Goal: Download file/media

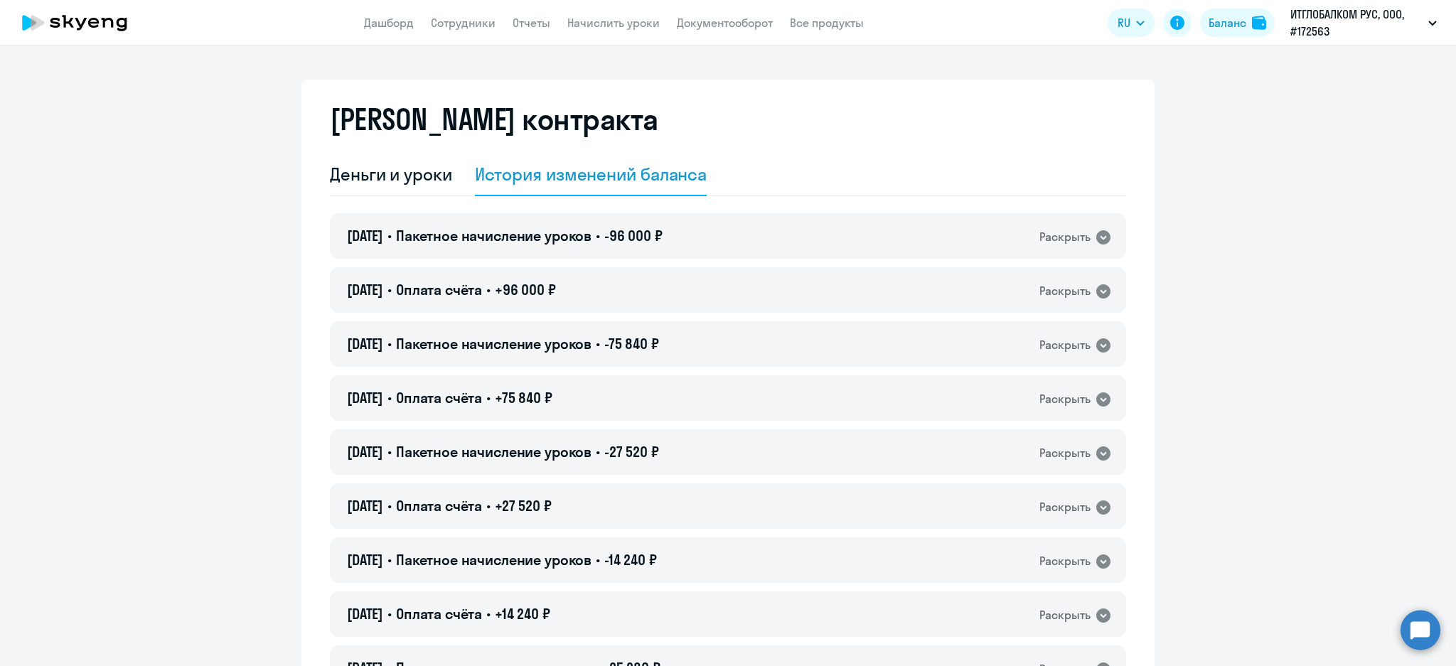
select select "english_adult_not_native_speaker"
click at [697, 466] on div "27.11.2023 • Пакетное начисление уроков • -27 520 ₽ Раскрыть" at bounding box center [728, 451] width 796 height 45
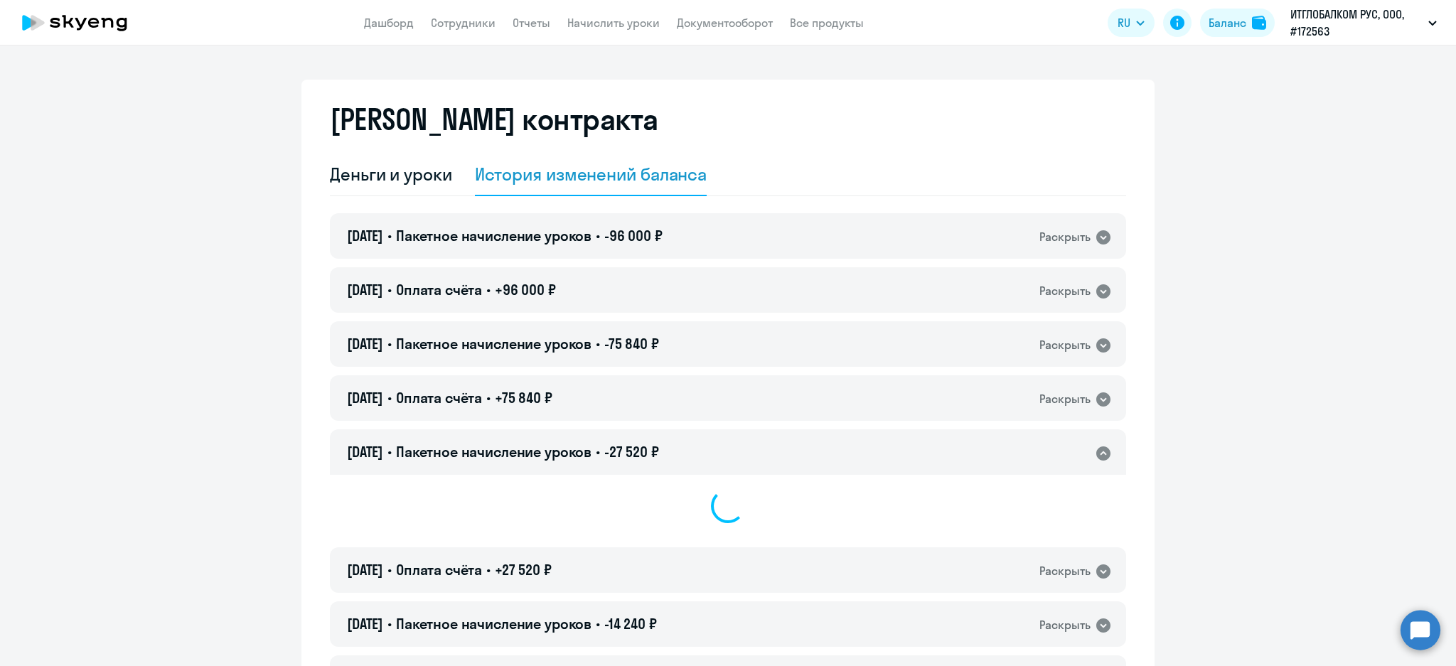
click at [697, 459] on div "27.11.2023 • Пакетное начисление уроков • -27 520 ₽ Раскрыть" at bounding box center [728, 451] width 796 height 45
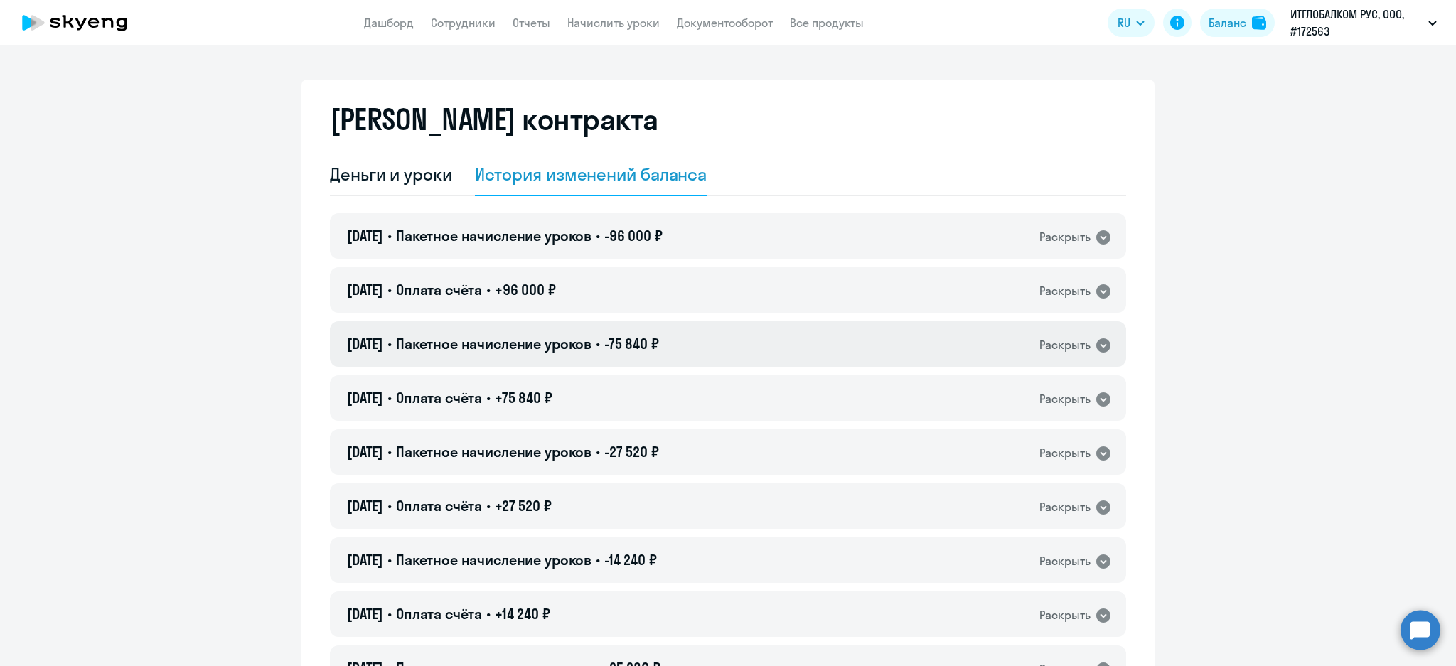
click at [692, 333] on div "22.07.2024 • Пакетное начисление уроков • -75 840 ₽ Раскрыть" at bounding box center [728, 343] width 796 height 45
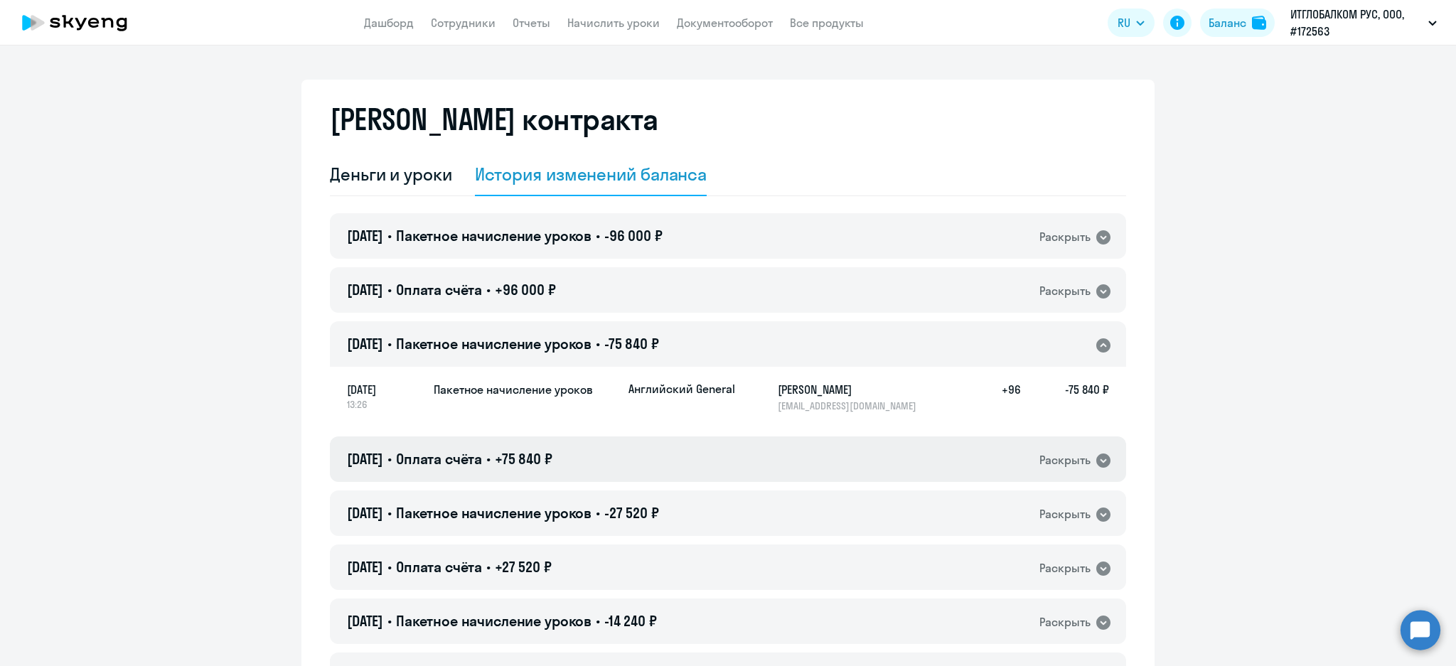
click at [719, 470] on div "18.07.2024 • Оплата счёта • +75 840 ₽ Раскрыть" at bounding box center [728, 458] width 796 height 45
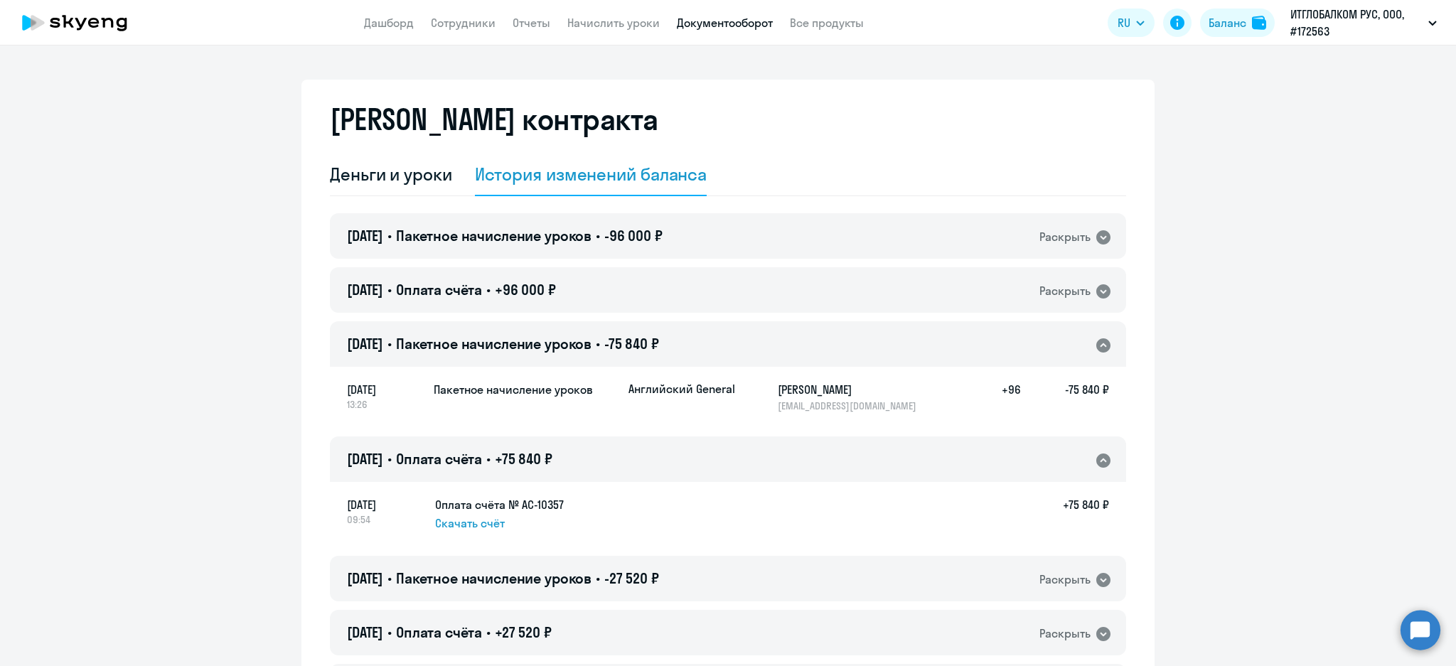
click at [731, 22] on link "Документооборот" at bounding box center [725, 23] width 96 height 14
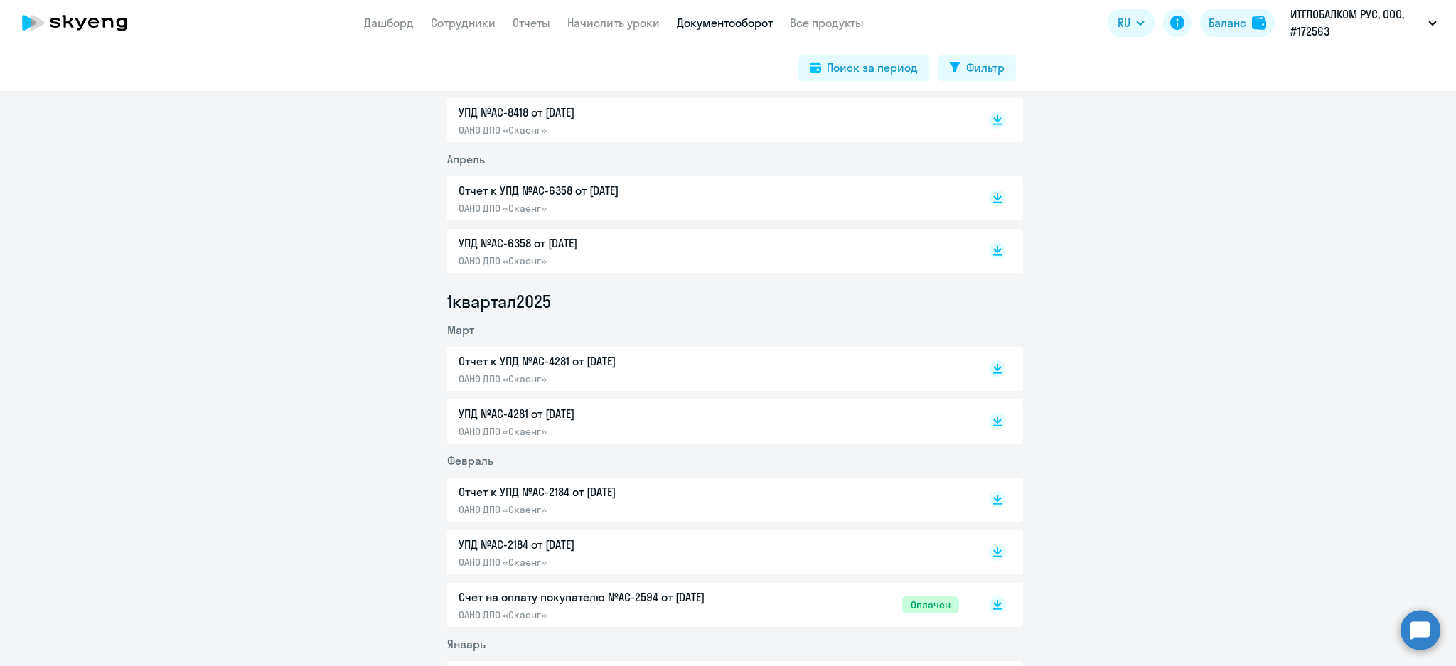
scroll to position [1042, 0]
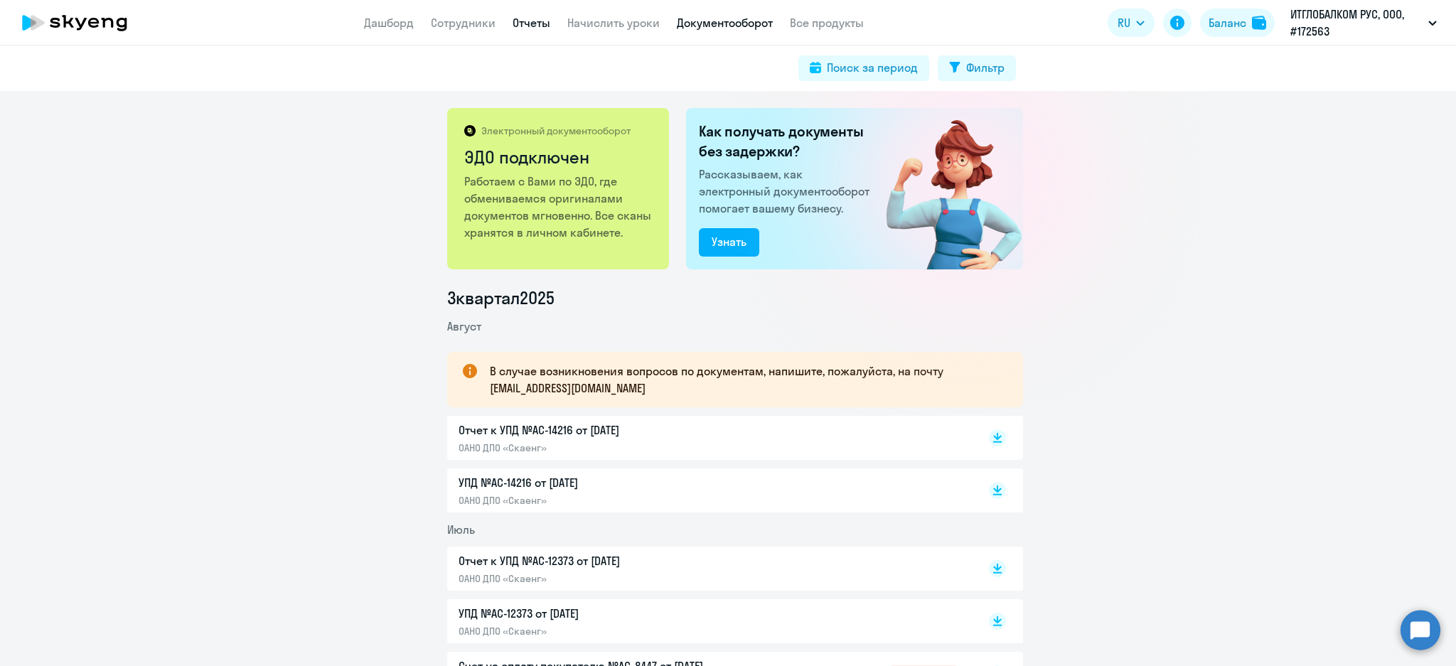
scroll to position [189, 0]
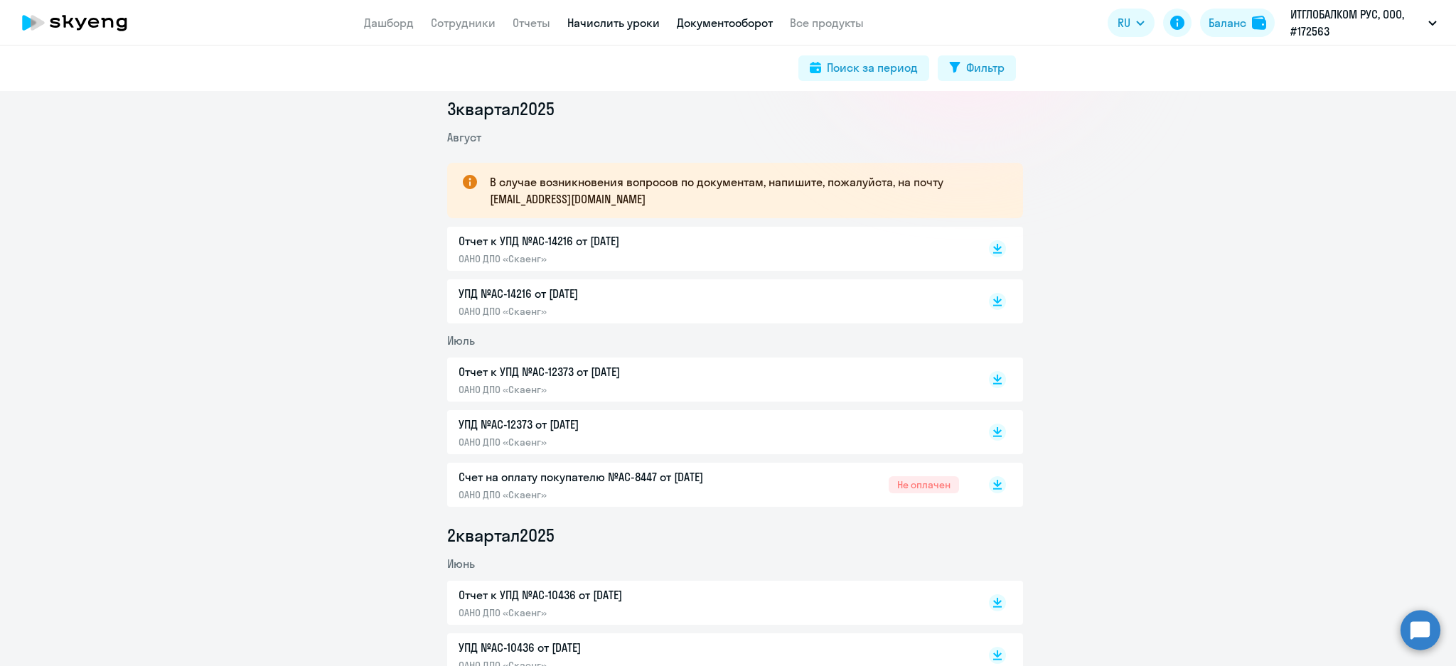
click at [596, 21] on link "Начислить уроки" at bounding box center [613, 23] width 92 height 14
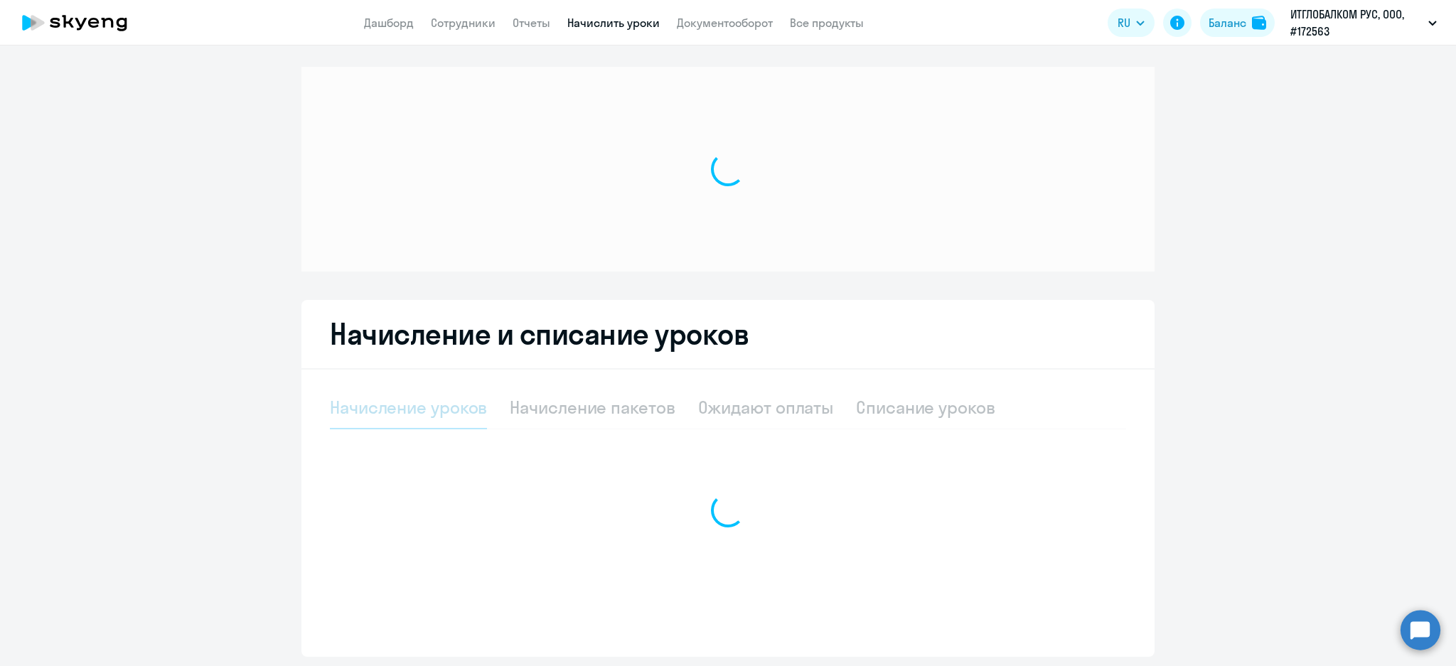
select select "10"
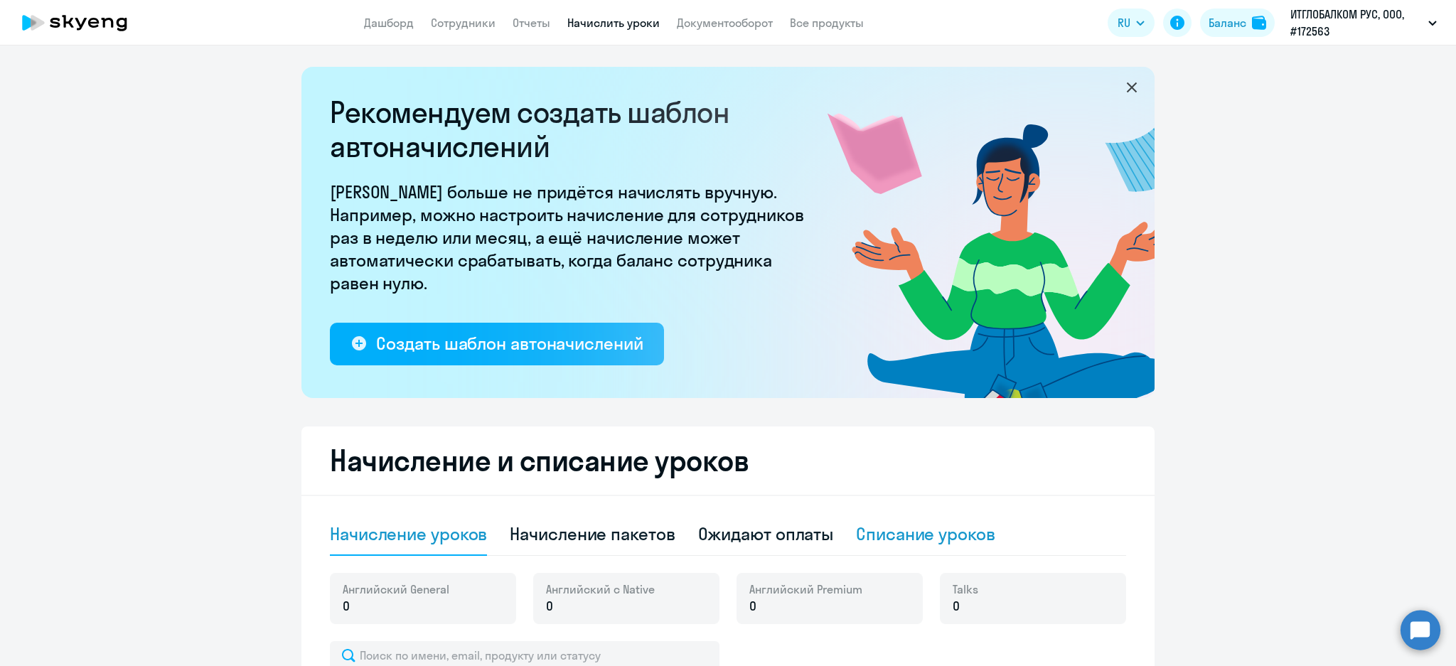
click at [912, 528] on div "Списание уроков" at bounding box center [925, 533] width 139 height 23
select select "10"
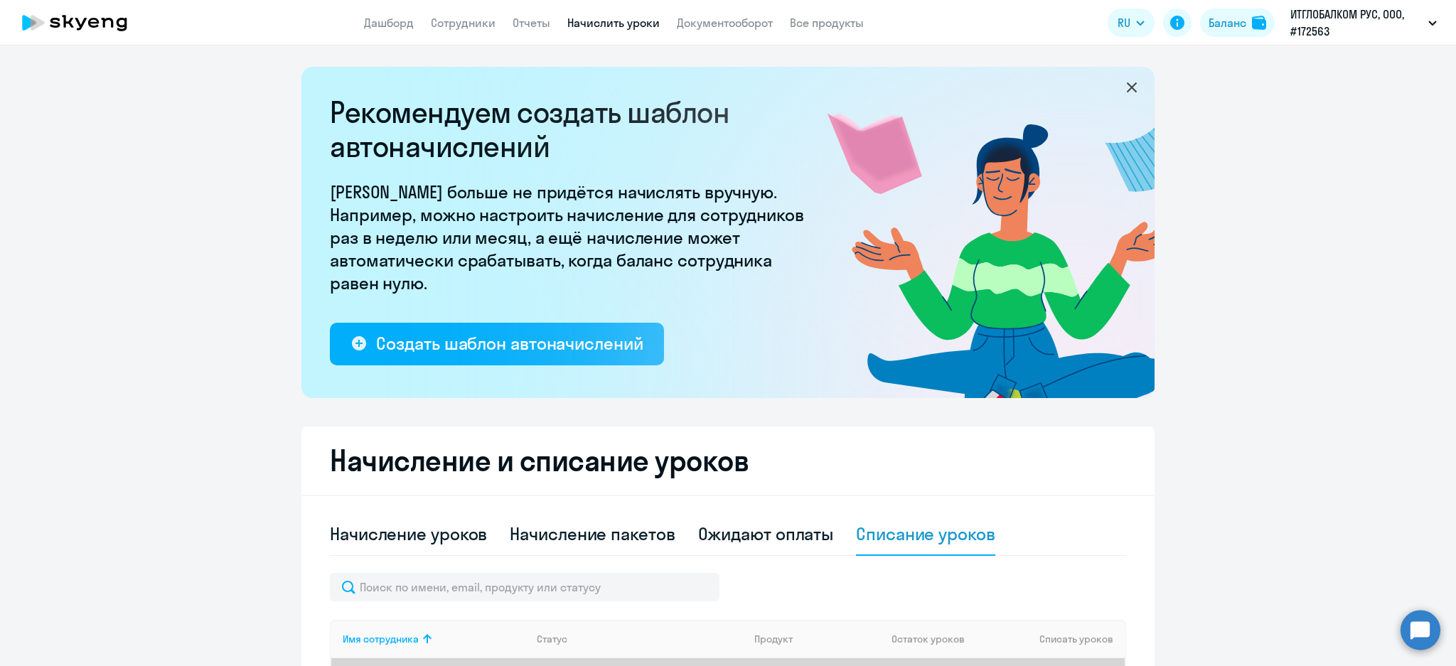
scroll to position [286, 0]
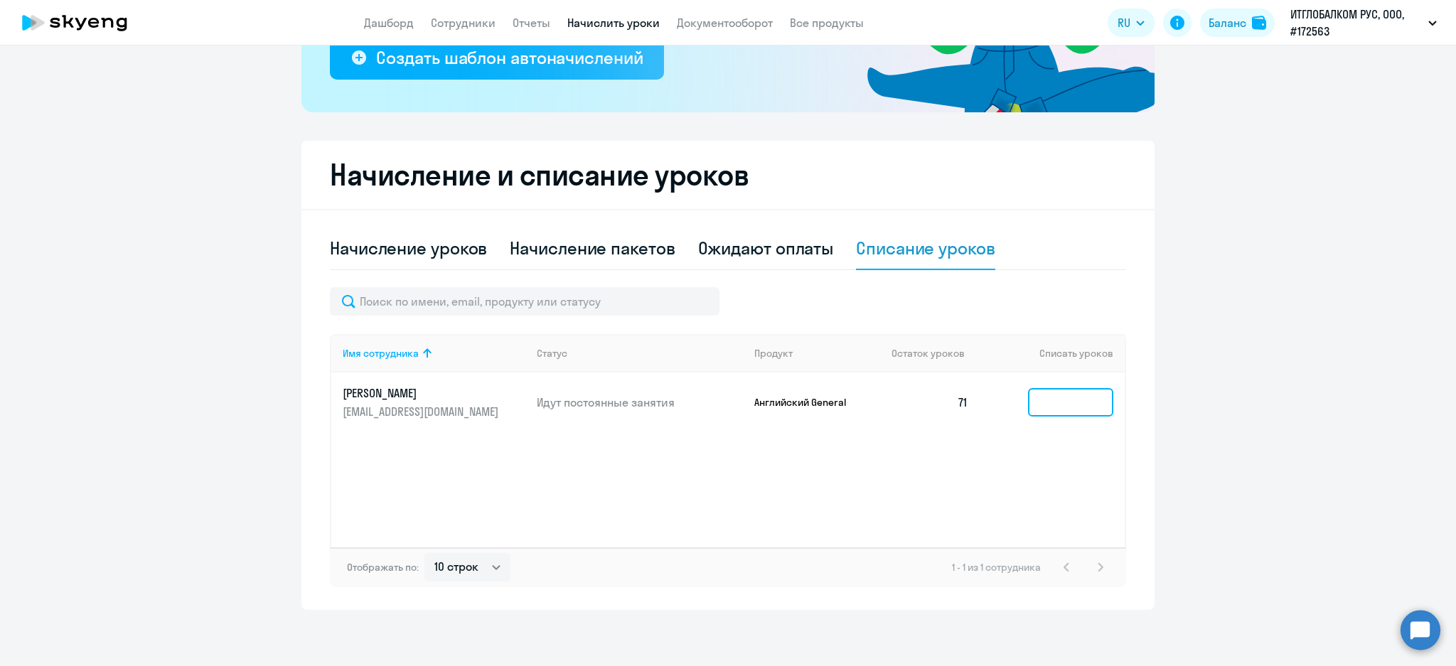
click at [1054, 411] on input at bounding box center [1070, 402] width 85 height 28
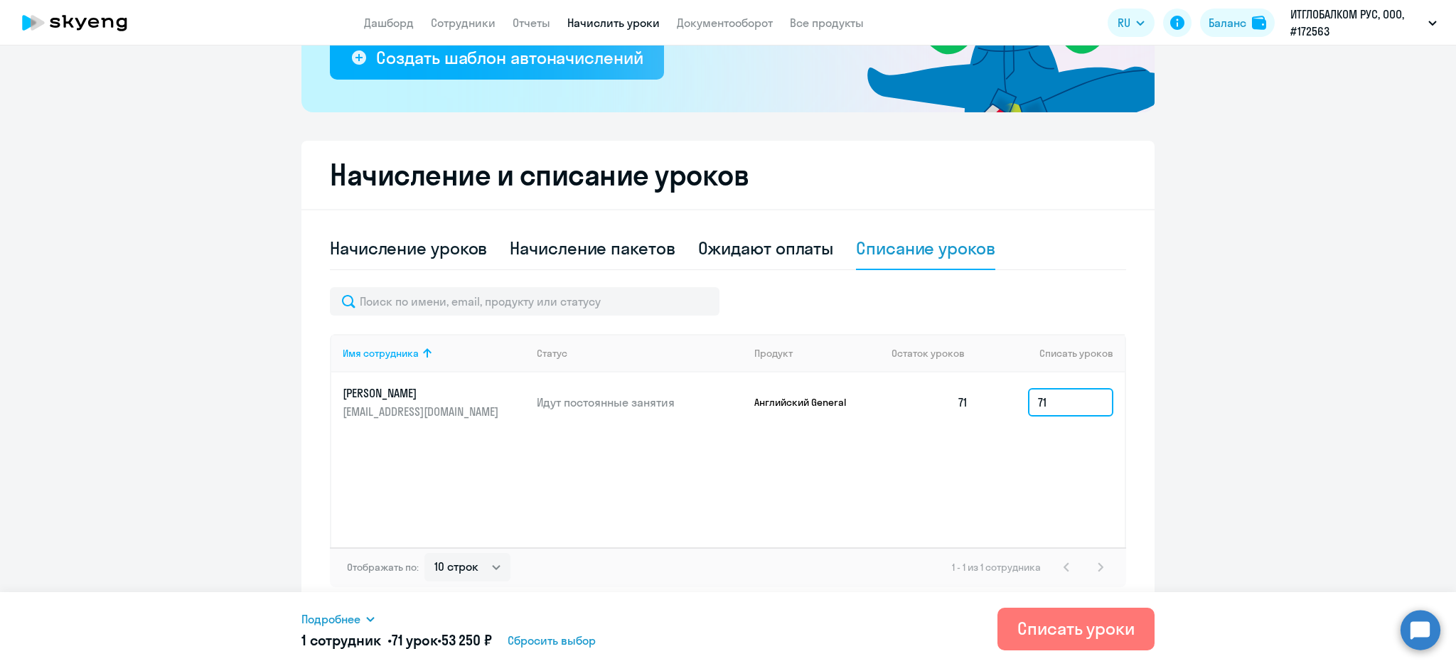
type input "71"
click at [379, 626] on div "Подробнее" at bounding box center [600, 619] width 599 height 17
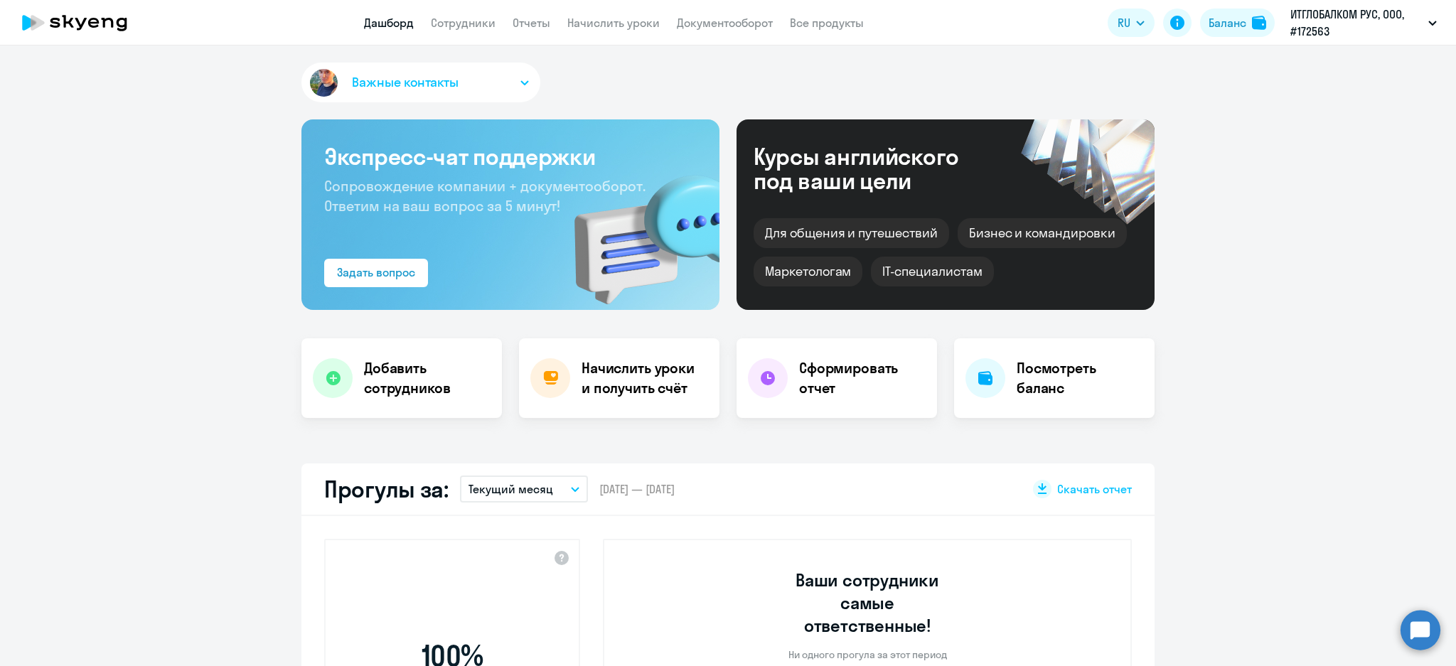
select select "30"
click at [729, 19] on link "Документооборот" at bounding box center [725, 23] width 96 height 14
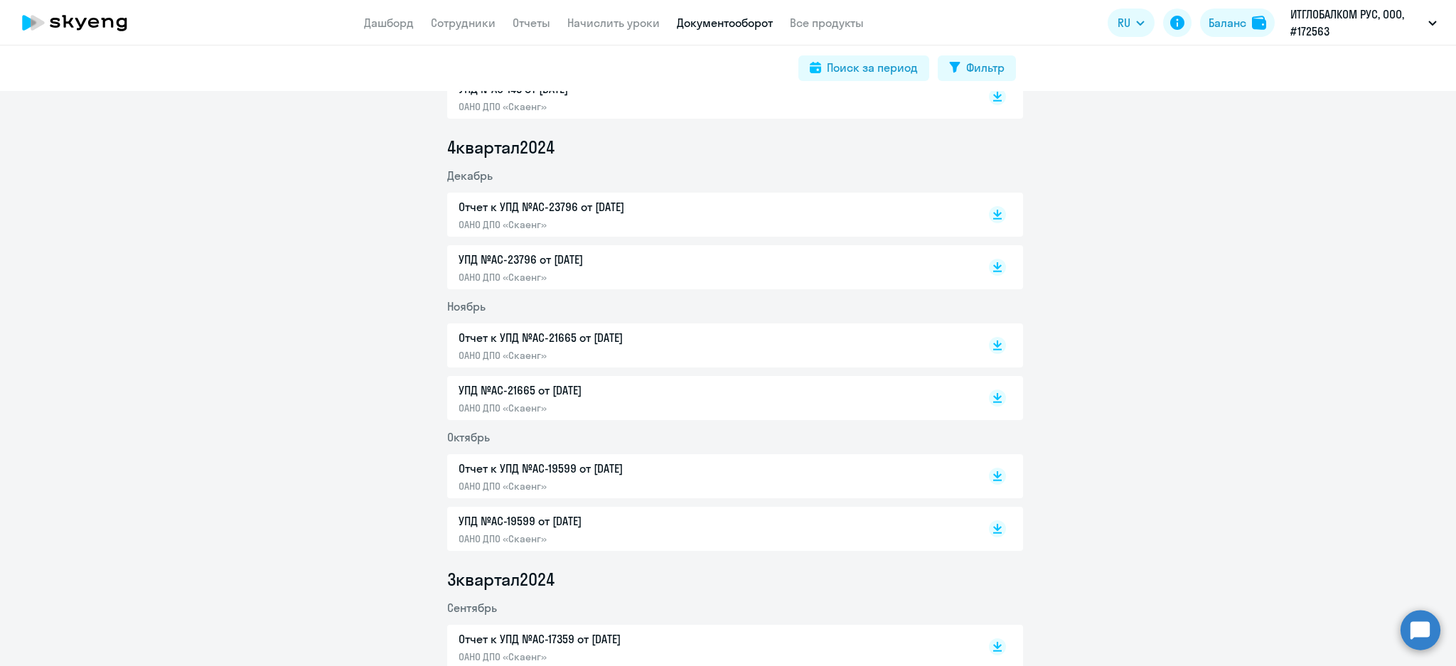
scroll to position [1611, 0]
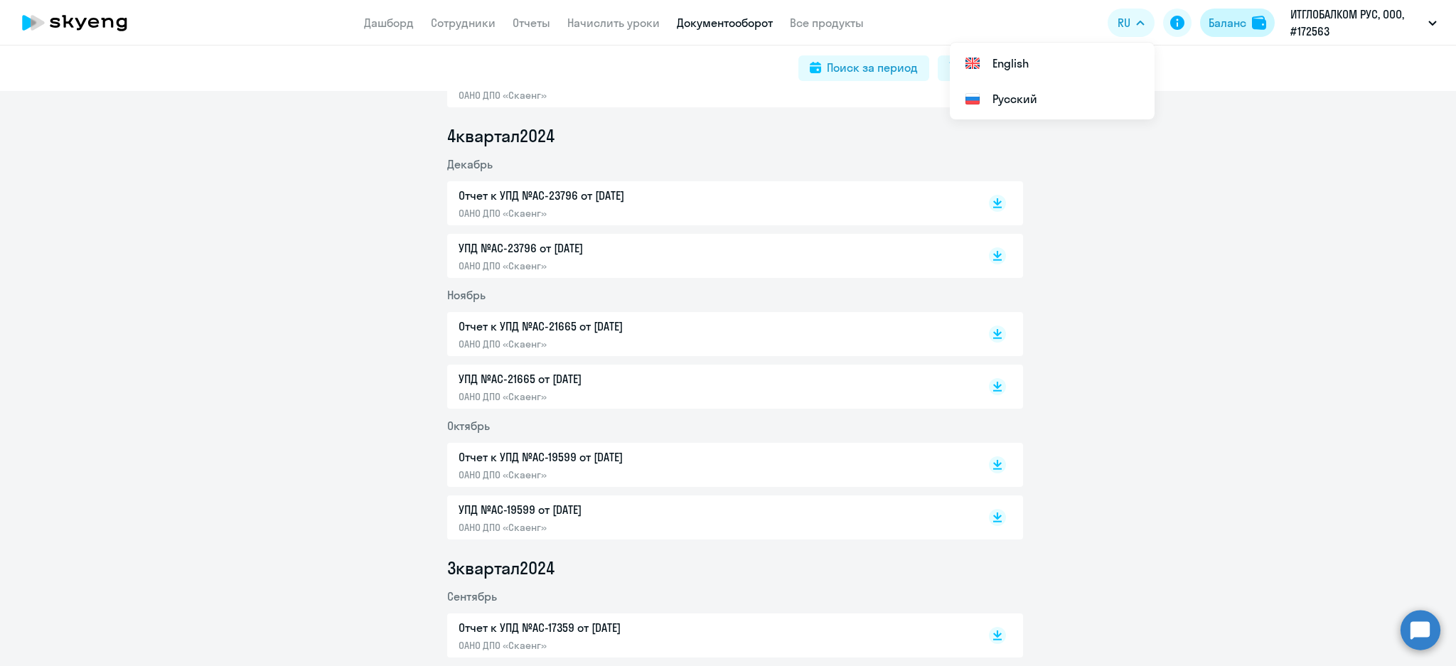
click at [1233, 22] on div "Баланс" at bounding box center [1227, 22] width 38 height 17
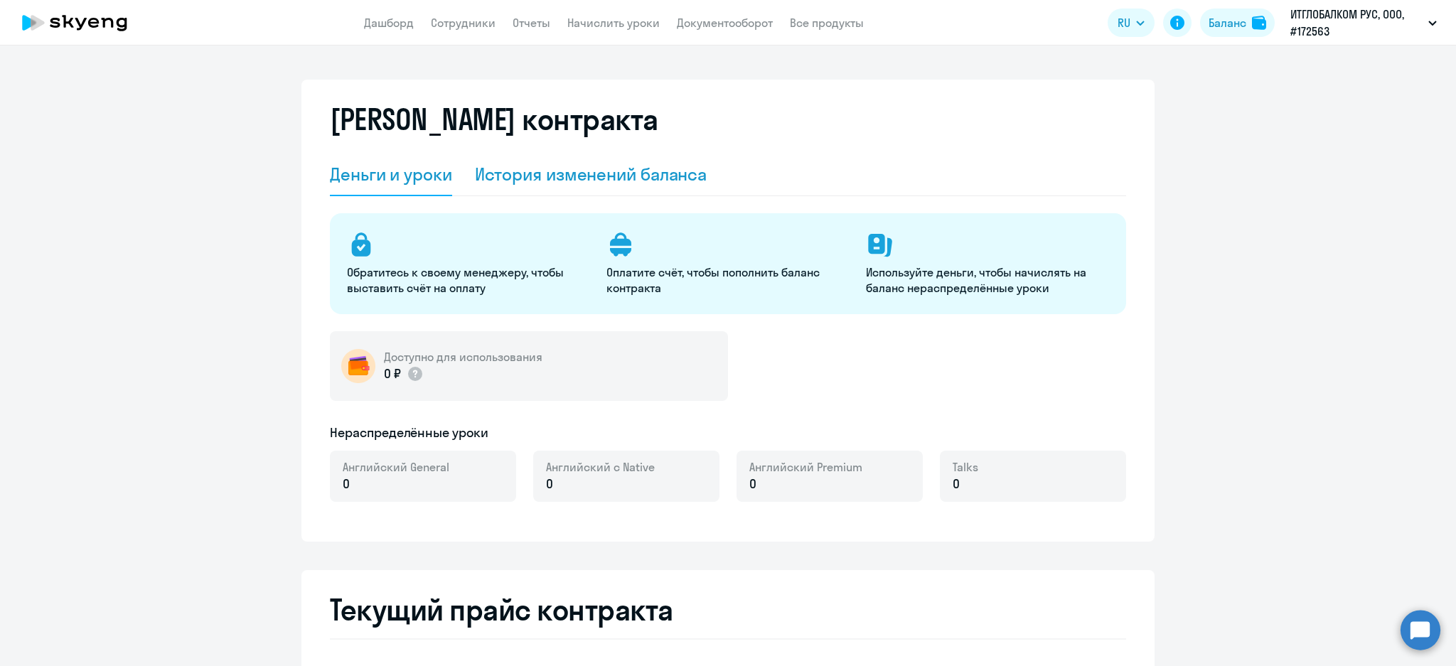
select select "english_adult_not_native_speaker"
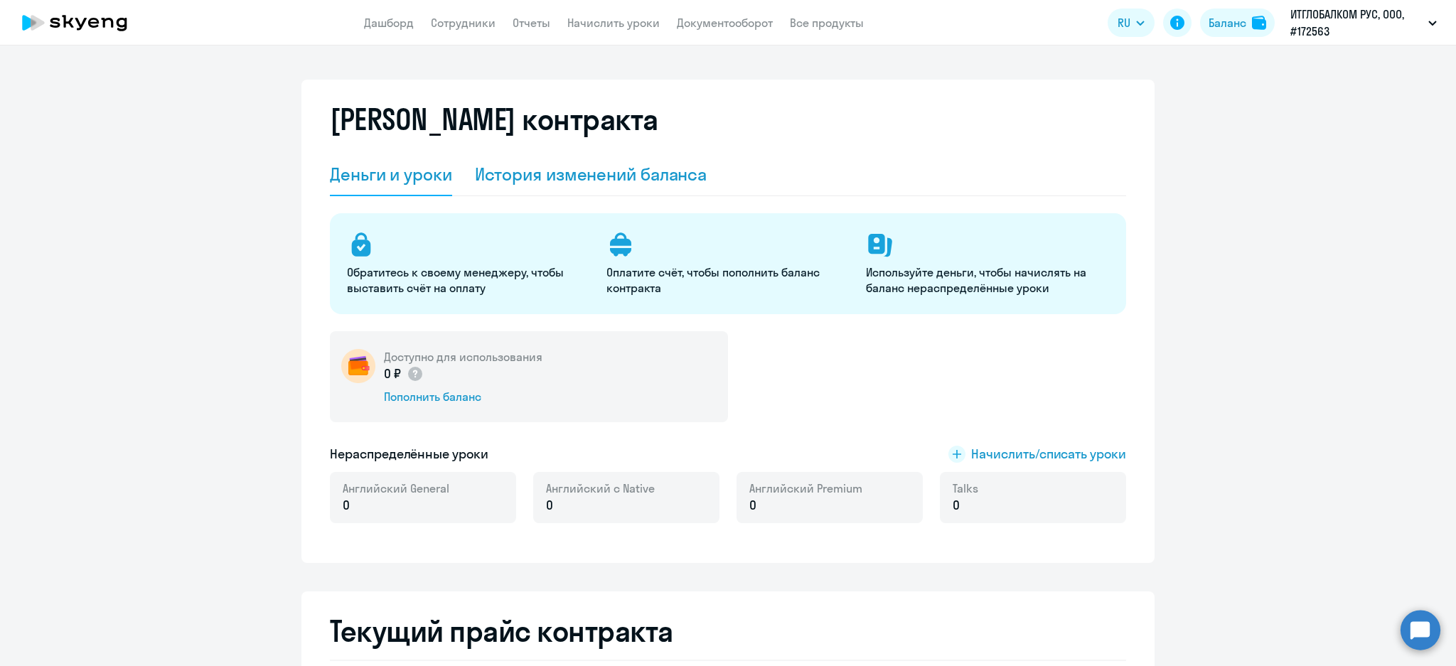
drag, startPoint x: 587, startPoint y: 178, endPoint x: 592, endPoint y: 200, distance: 22.6
click at [588, 178] on div "История изменений баланса" at bounding box center [591, 174] width 232 height 23
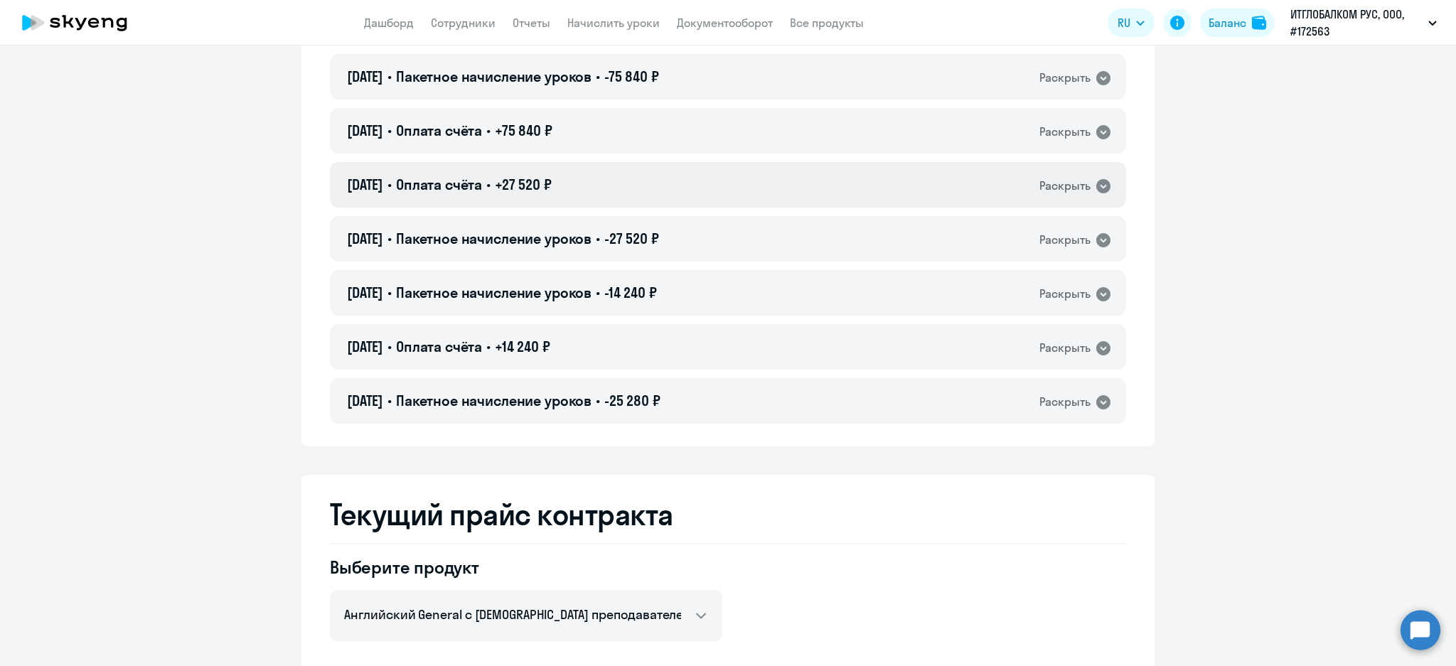
scroll to position [161, 0]
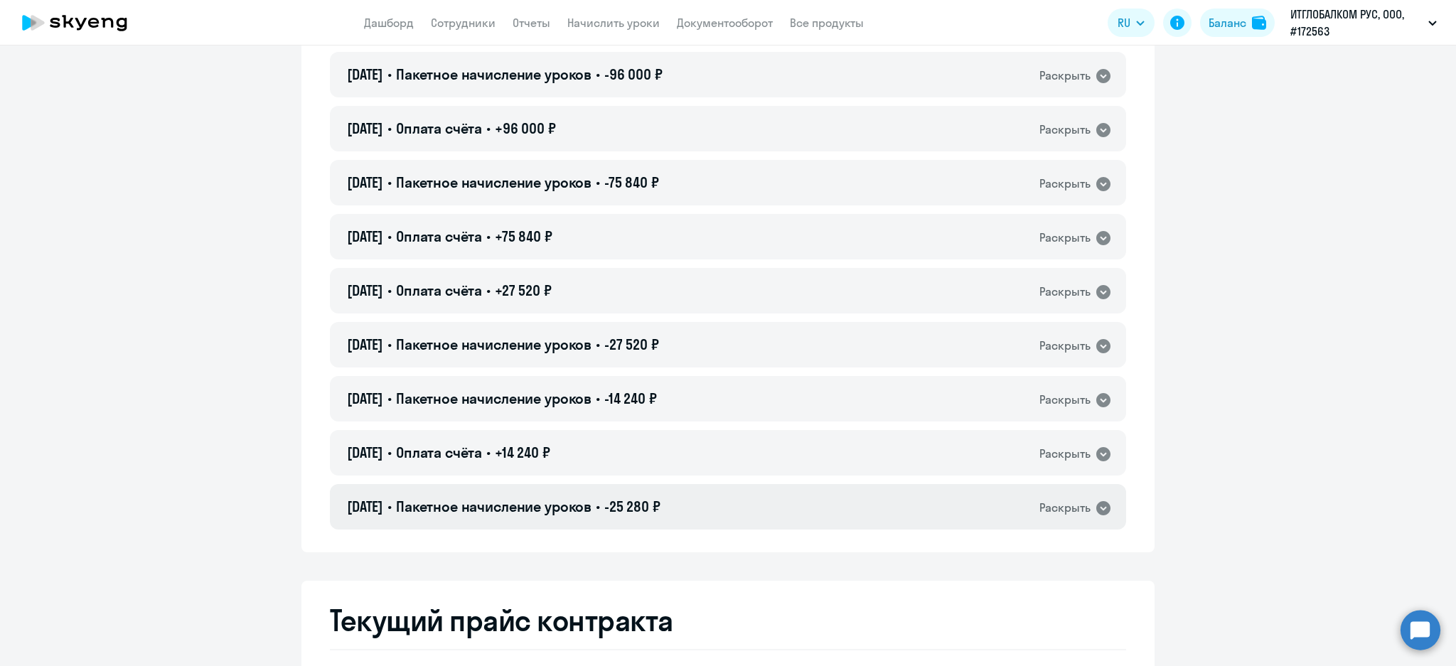
drag, startPoint x: 648, startPoint y: 520, endPoint x: 654, endPoint y: 511, distance: 10.3
click at [649, 520] on div "21.11.2022 • Пакетное начисление уроков • -25 280 ₽ Раскрыть" at bounding box center [728, 506] width 796 height 45
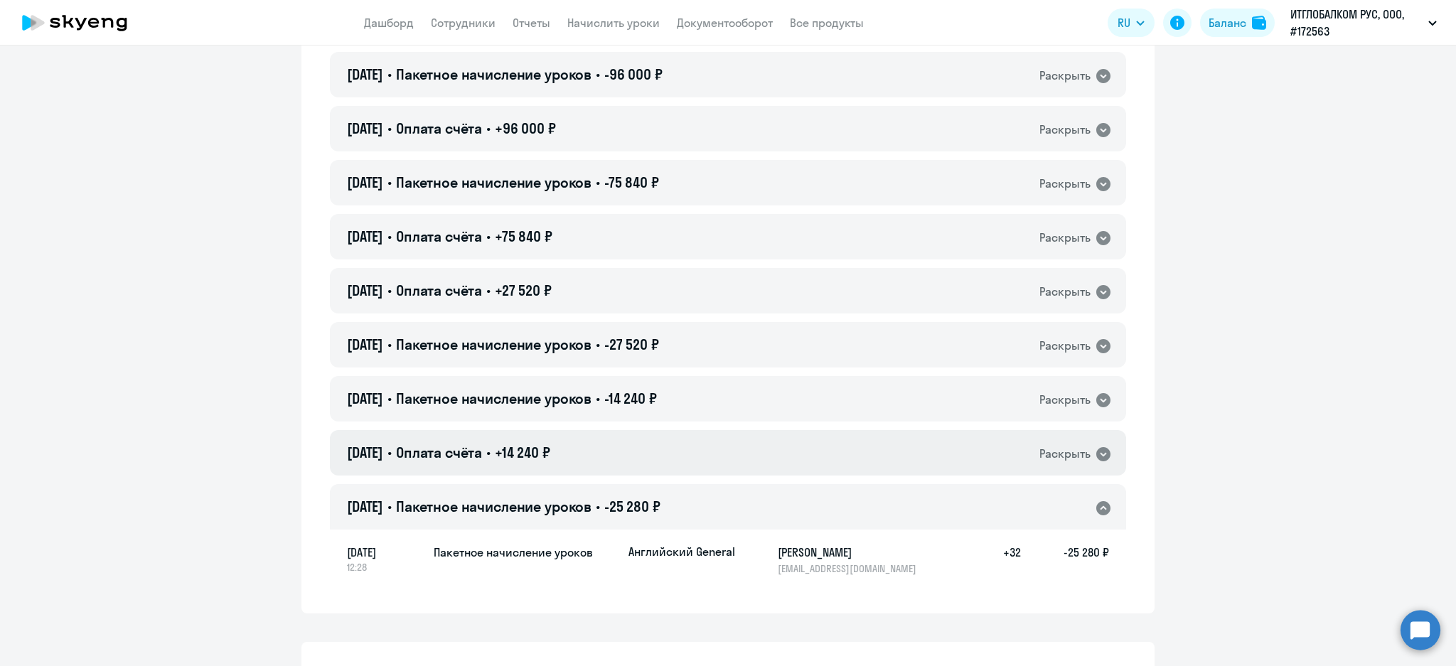
click at [705, 472] on div "29.11.2022 • Оплата счёта • +14 240 ₽ Раскрыть" at bounding box center [728, 452] width 796 height 45
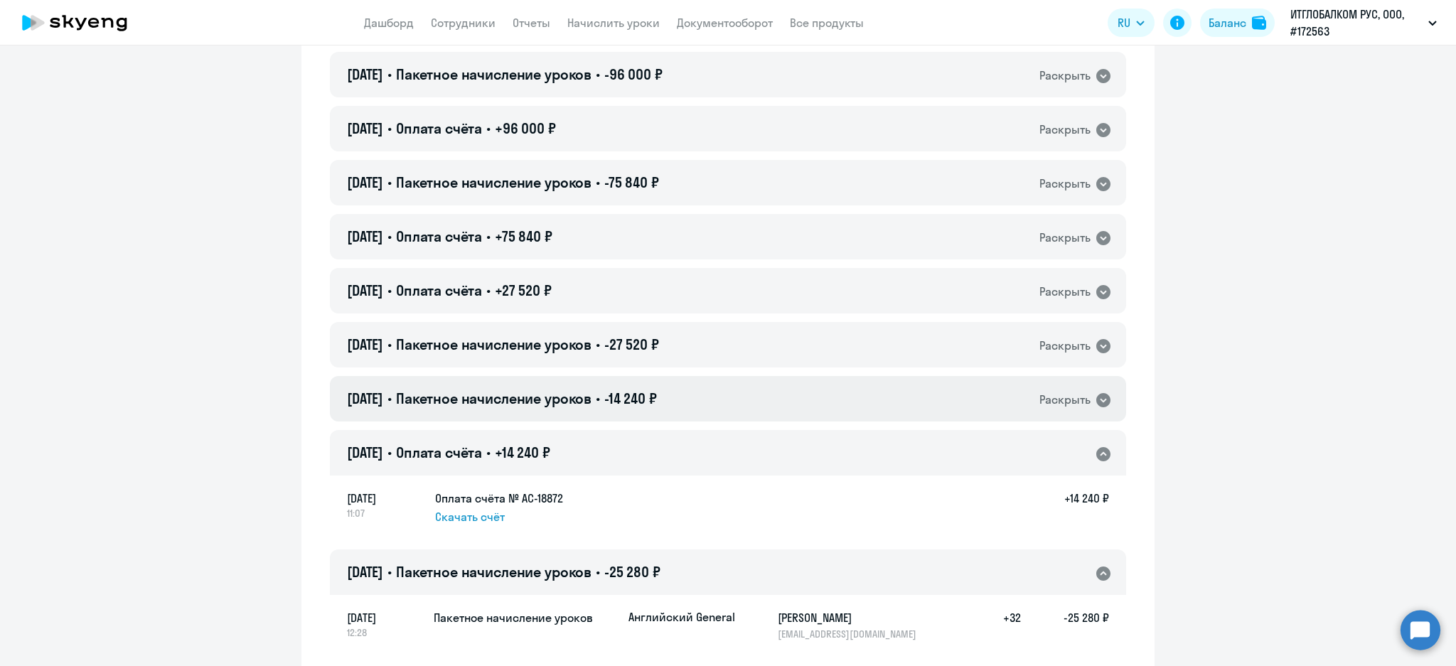
click at [766, 407] on div "29.11.2022 • Пакетное начисление уроков • -14 240 ₽ Раскрыть" at bounding box center [728, 398] width 796 height 45
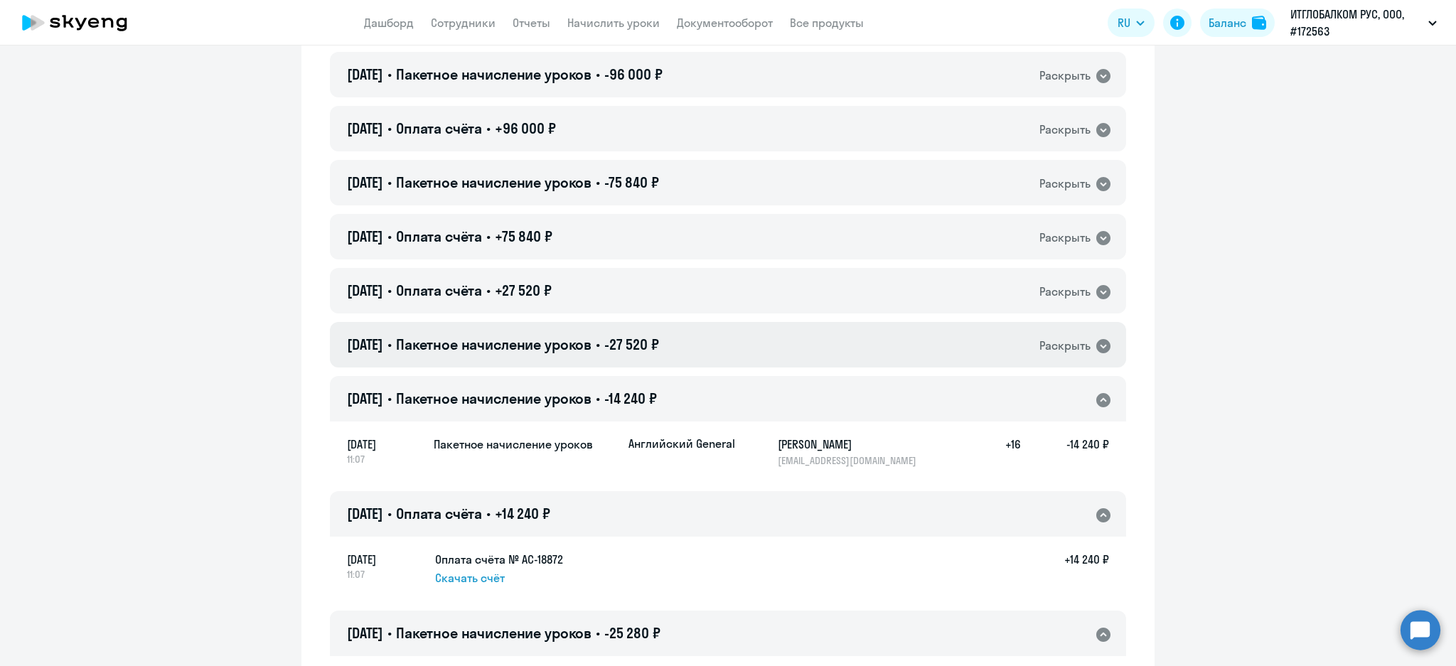
click at [766, 348] on div "27.11.2023 • Пакетное начисление уроков • -27 520 ₽ Раскрыть" at bounding box center [728, 344] width 796 height 45
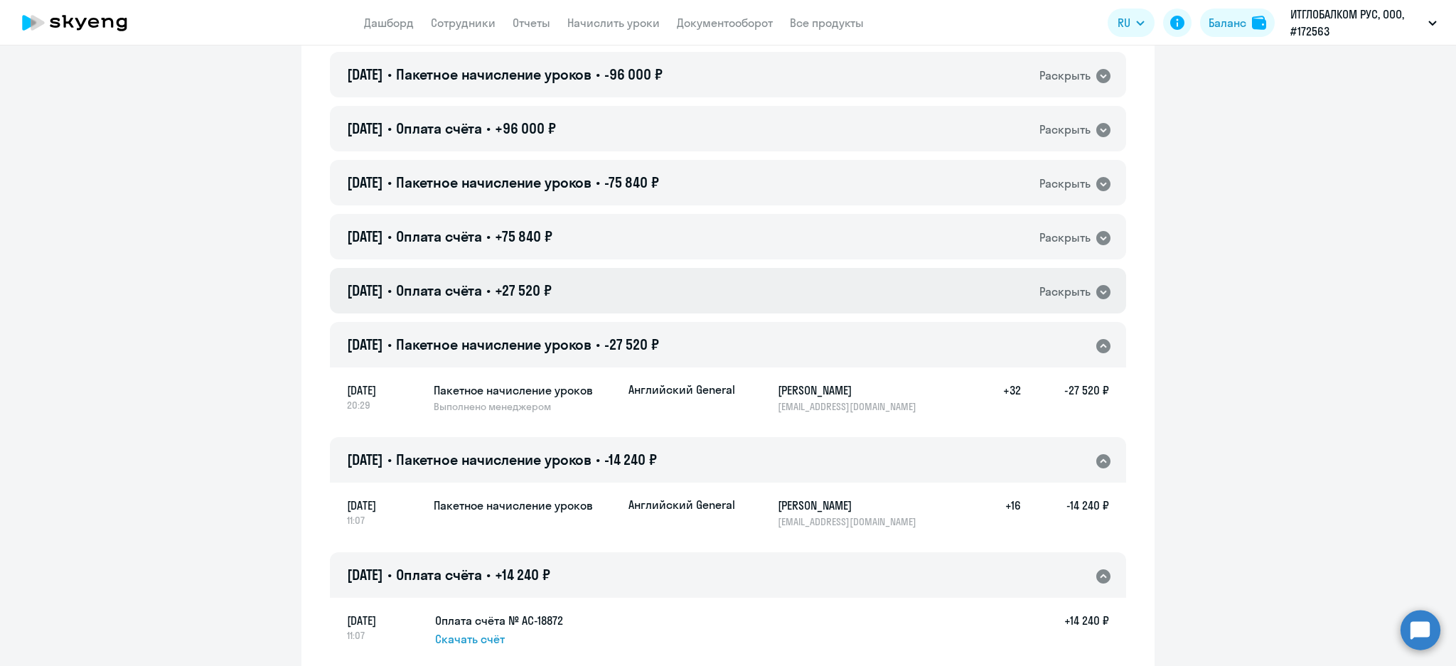
click at [709, 290] on div "27.11.2023 • Оплата счёта • +27 520 ₽ Раскрыть" at bounding box center [728, 290] width 796 height 45
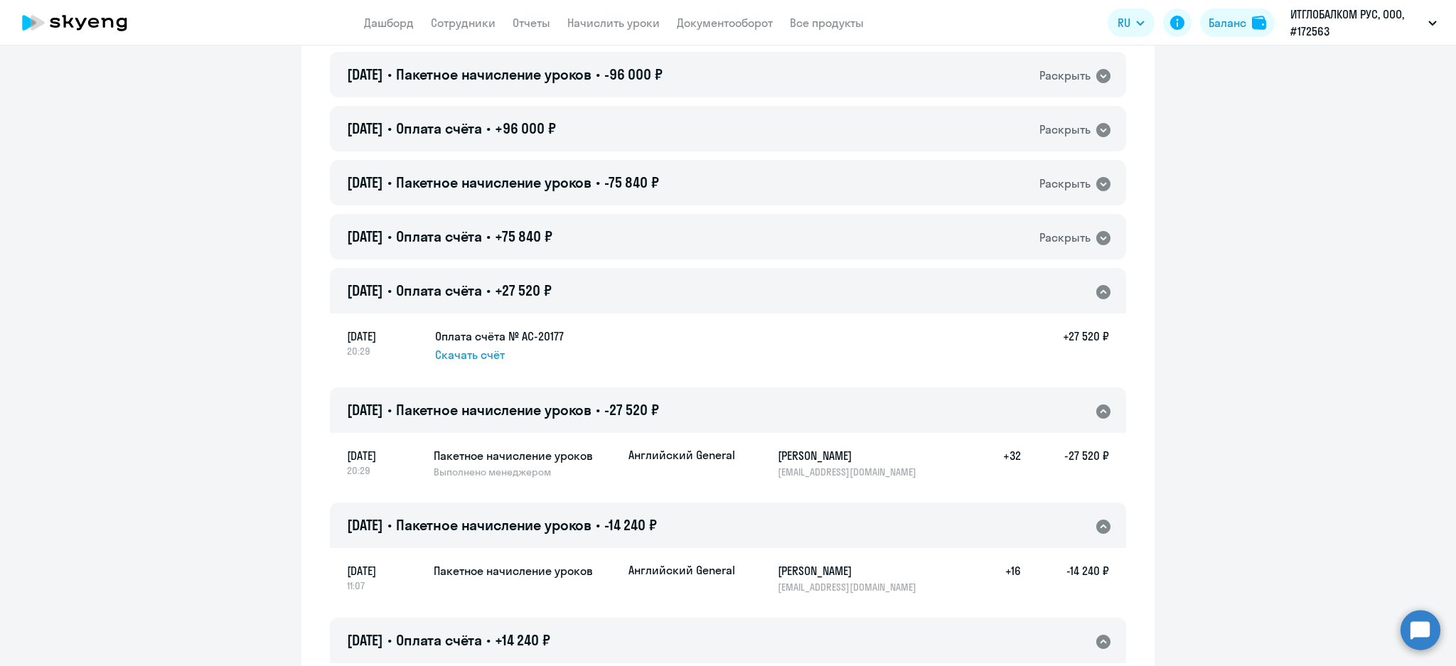
scroll to position [446, 0]
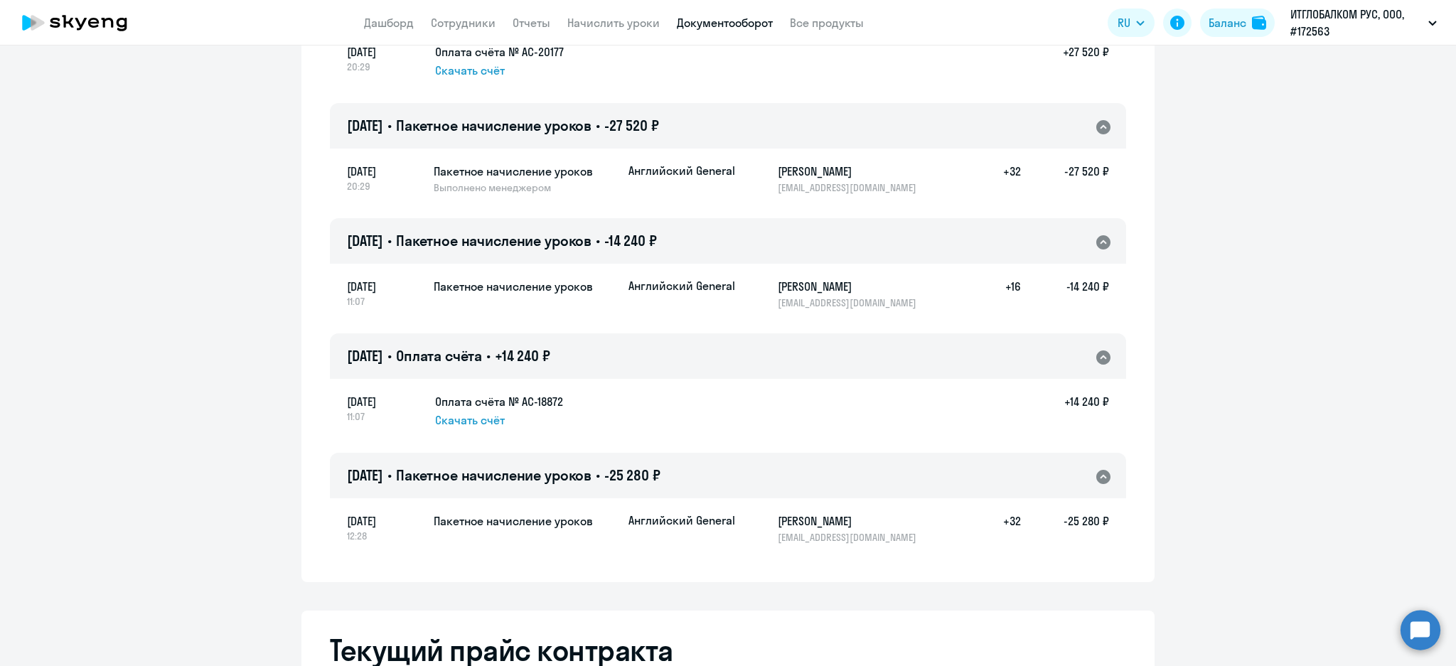
click at [733, 24] on link "Документооборот" at bounding box center [725, 23] width 96 height 14
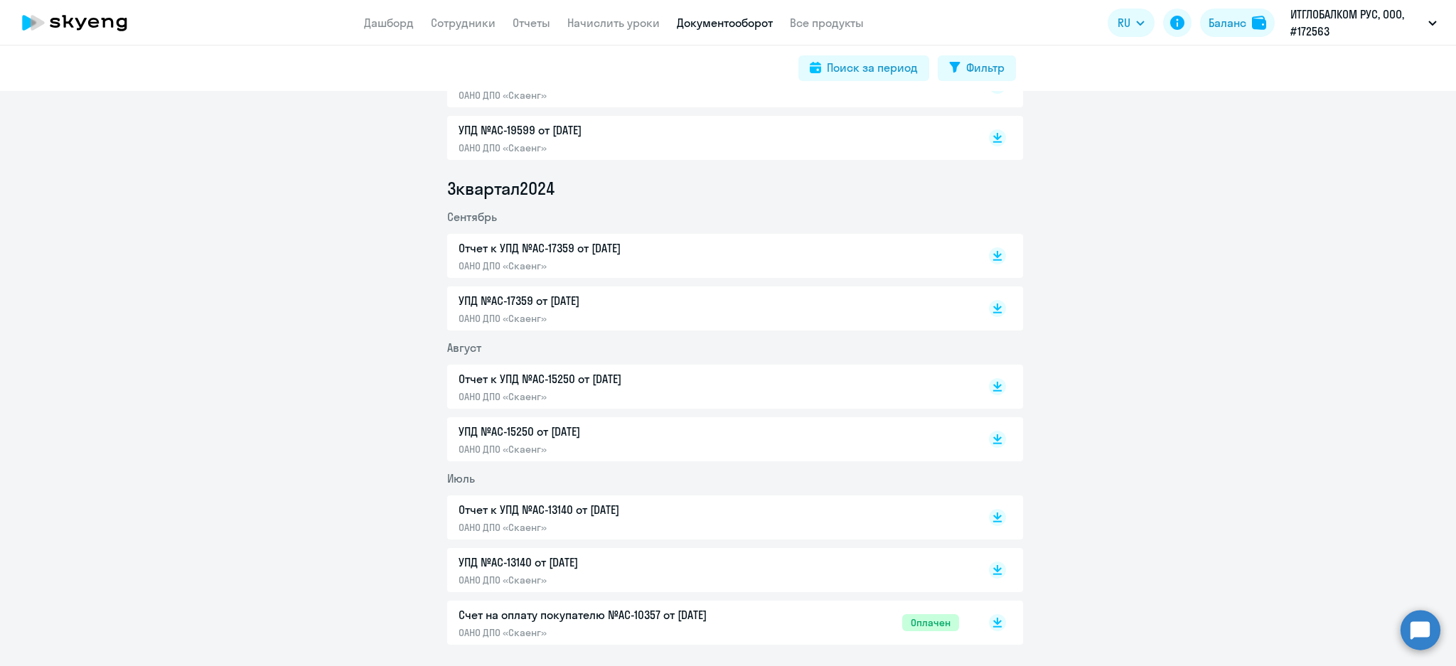
scroll to position [2085, 0]
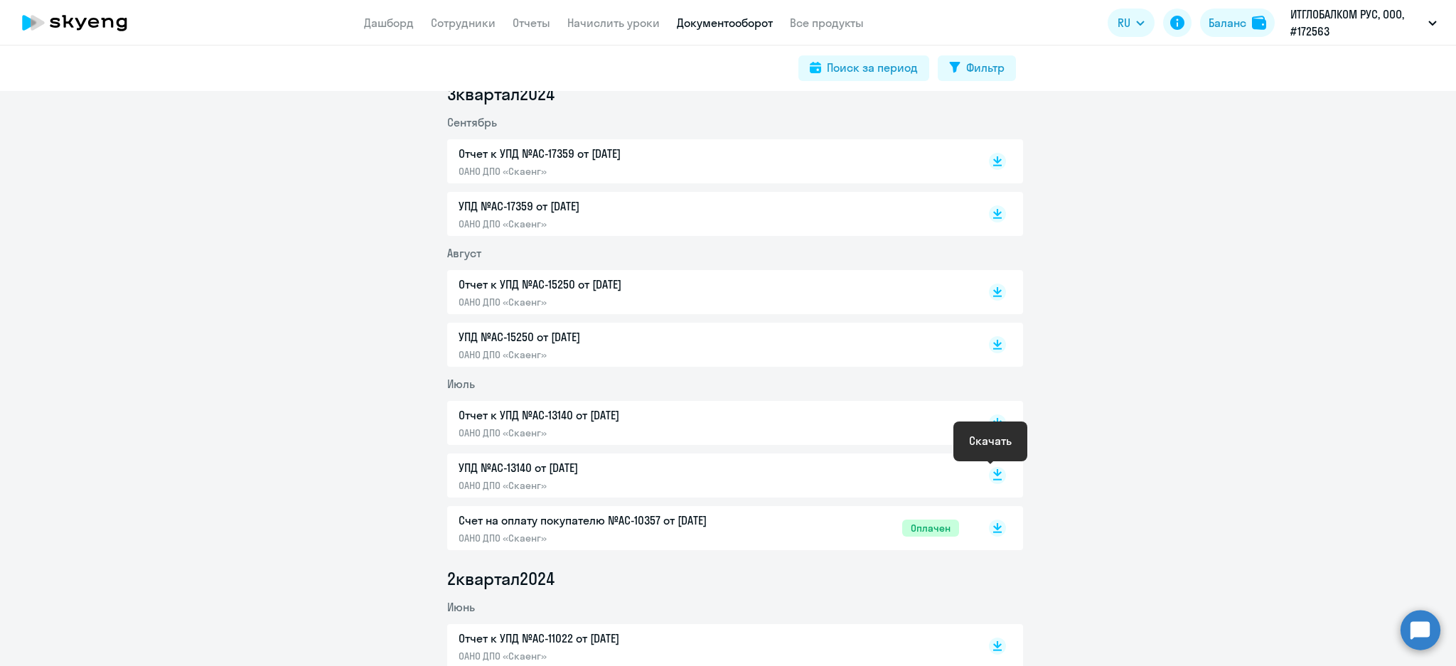
click at [994, 477] on rect at bounding box center [997, 475] width 17 height 17
click at [992, 349] on rect at bounding box center [997, 344] width 17 height 17
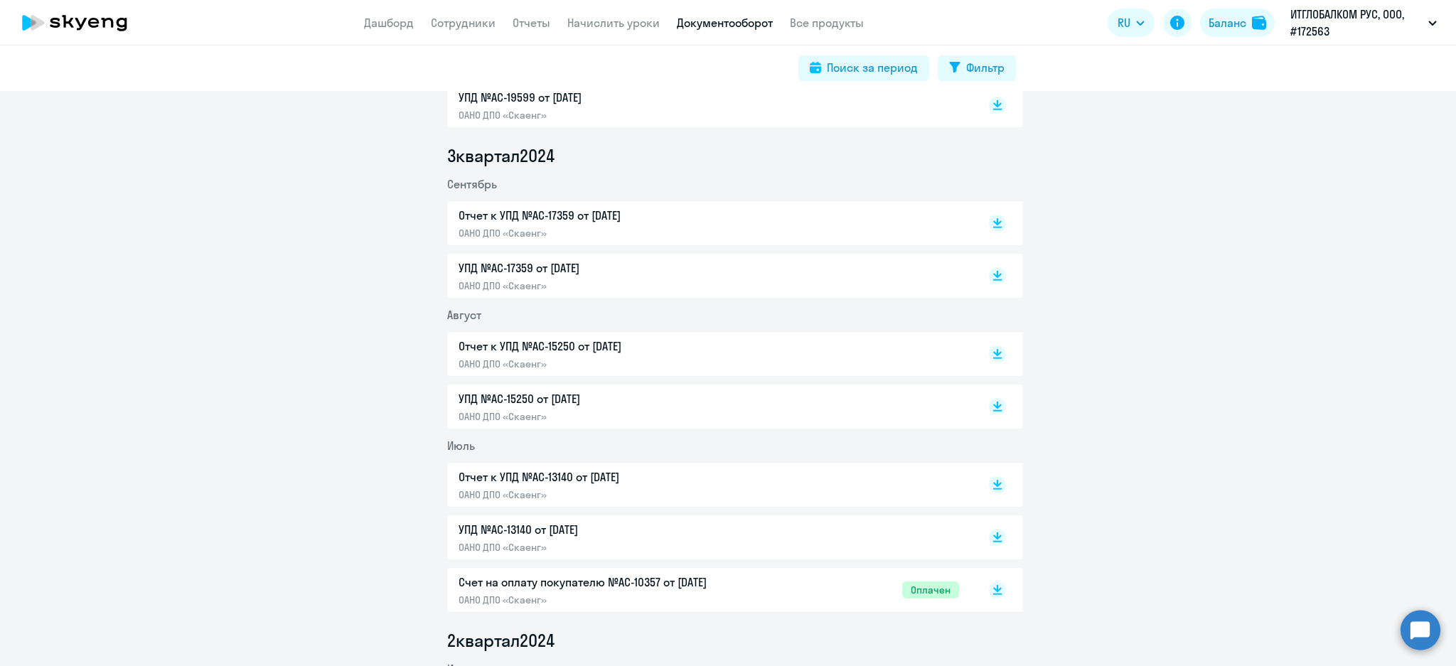
scroll to position [1990, 0]
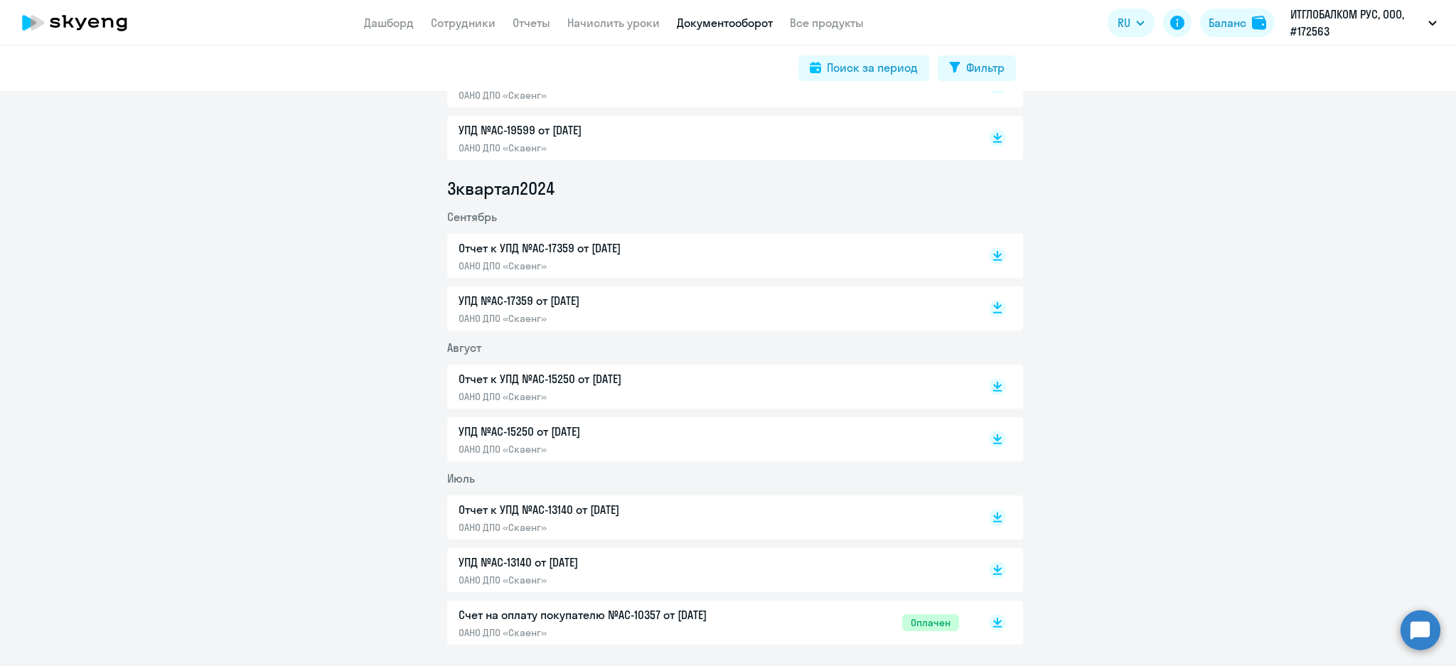
click at [996, 310] on rect at bounding box center [997, 308] width 17 height 17
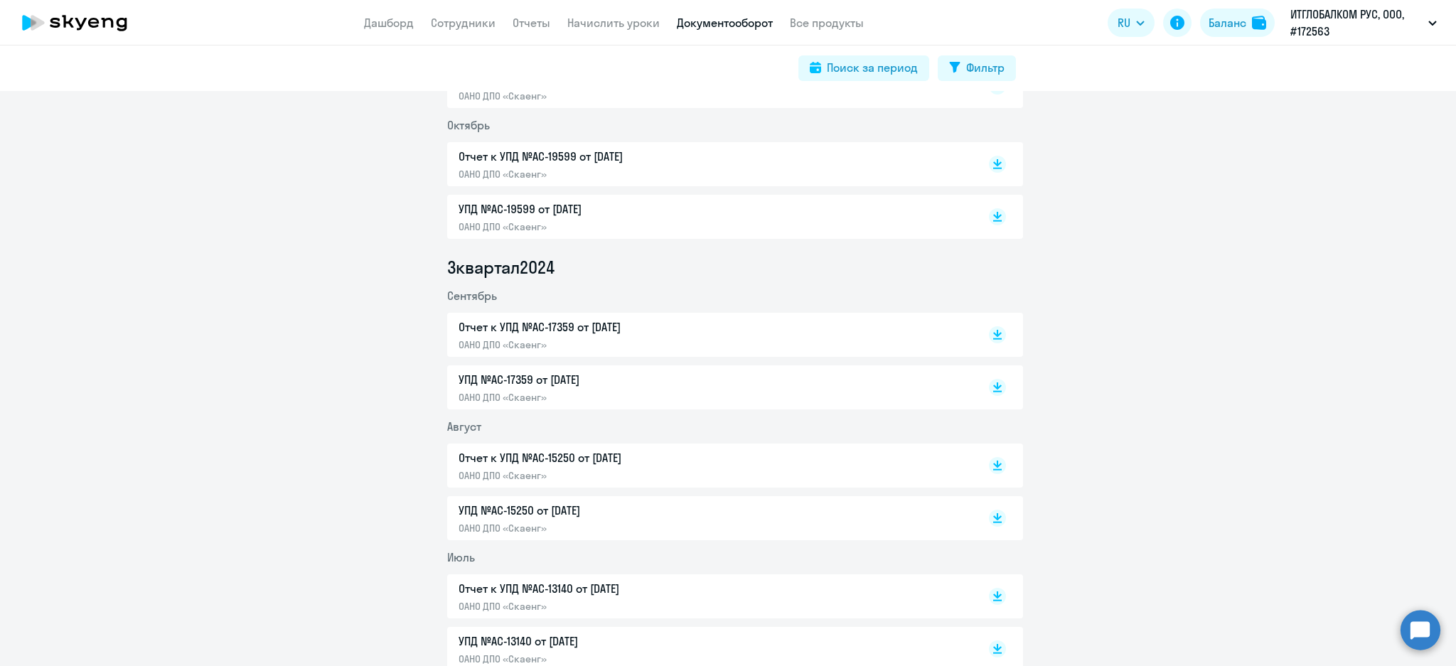
scroll to position [1801, 0]
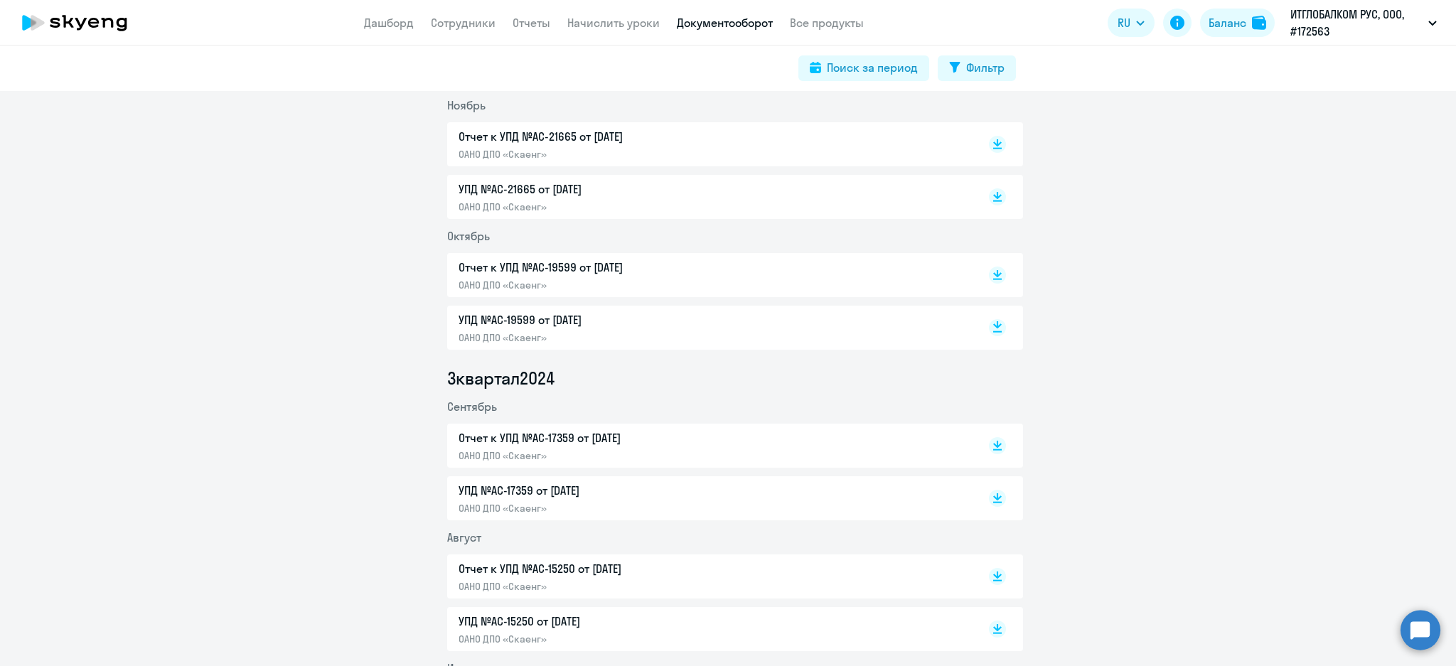
click at [992, 333] on rect at bounding box center [997, 327] width 17 height 17
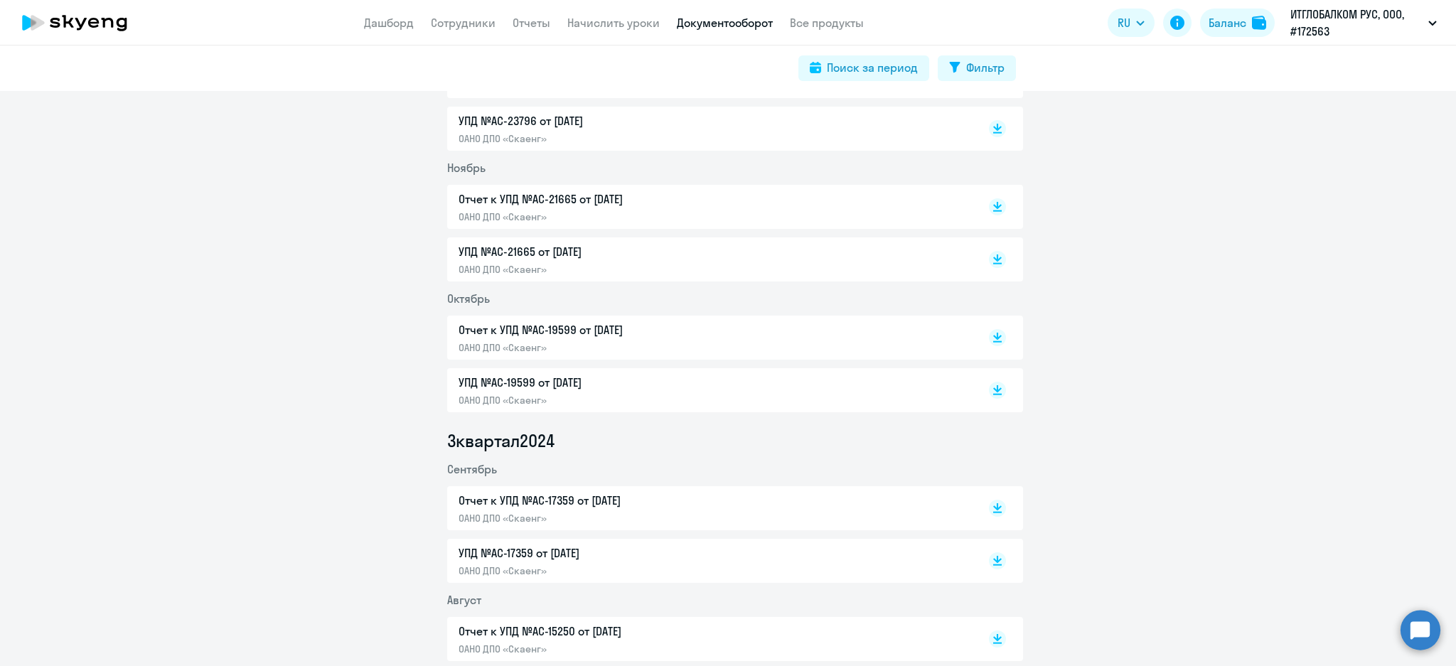
scroll to position [1706, 0]
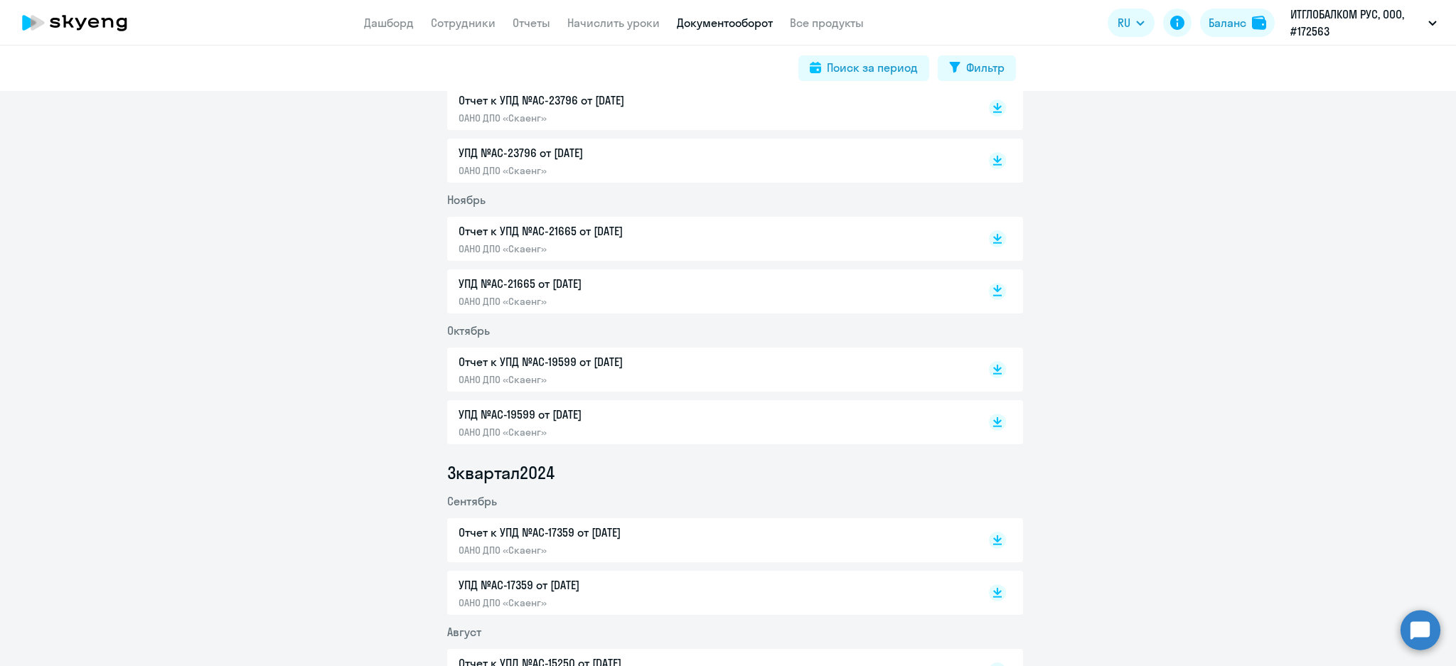
click at [989, 294] on rect at bounding box center [997, 291] width 17 height 17
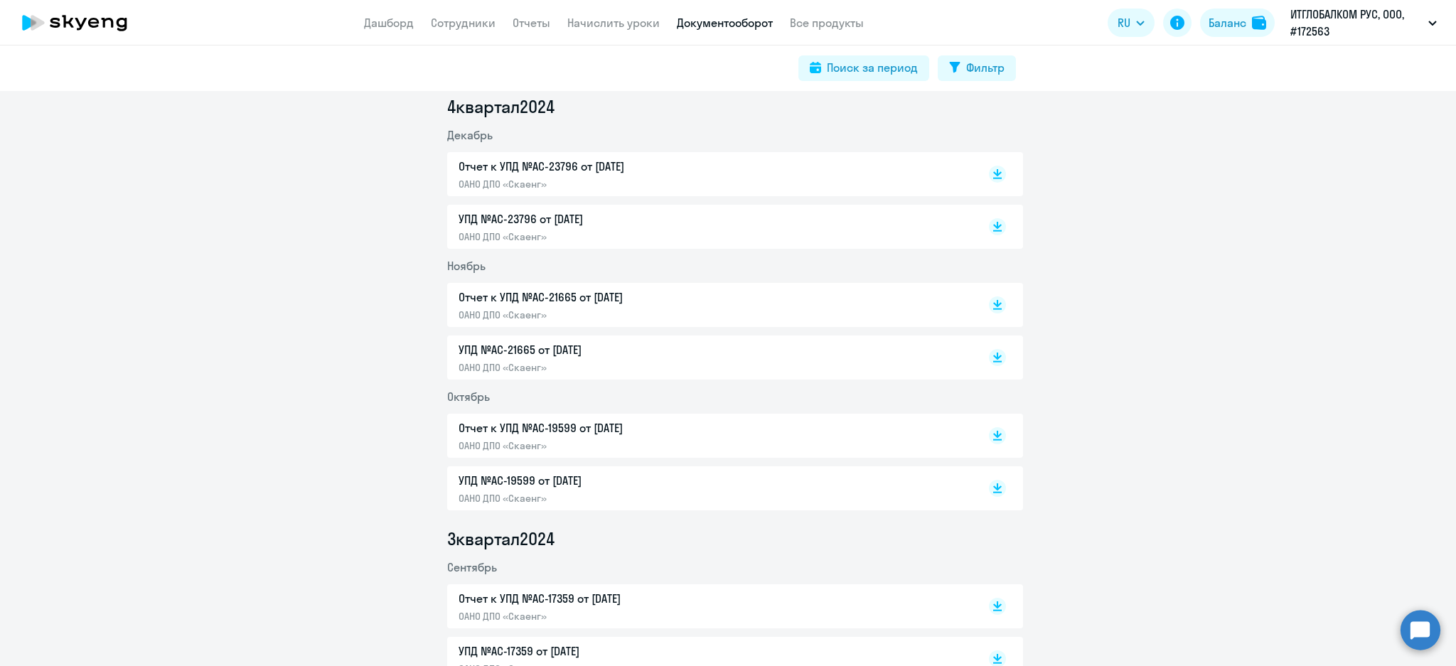
scroll to position [1611, 0]
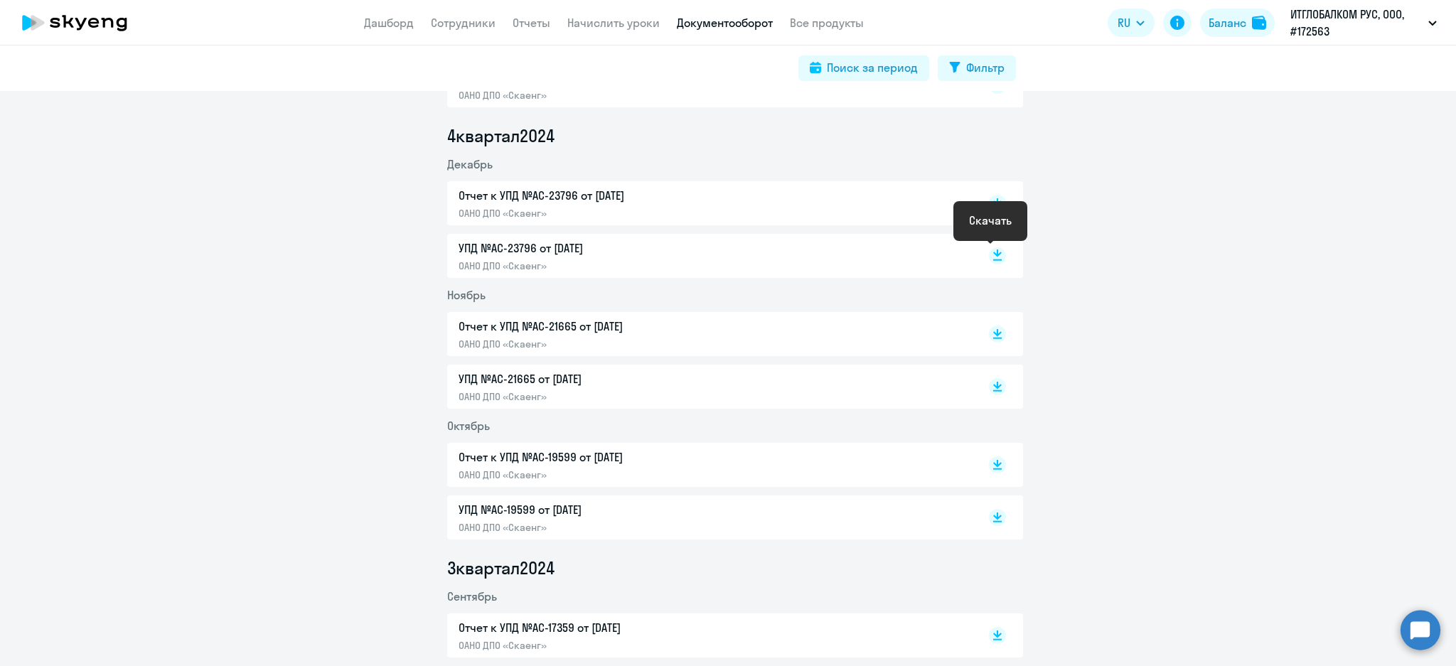
click at [990, 248] on rect at bounding box center [997, 255] width 17 height 17
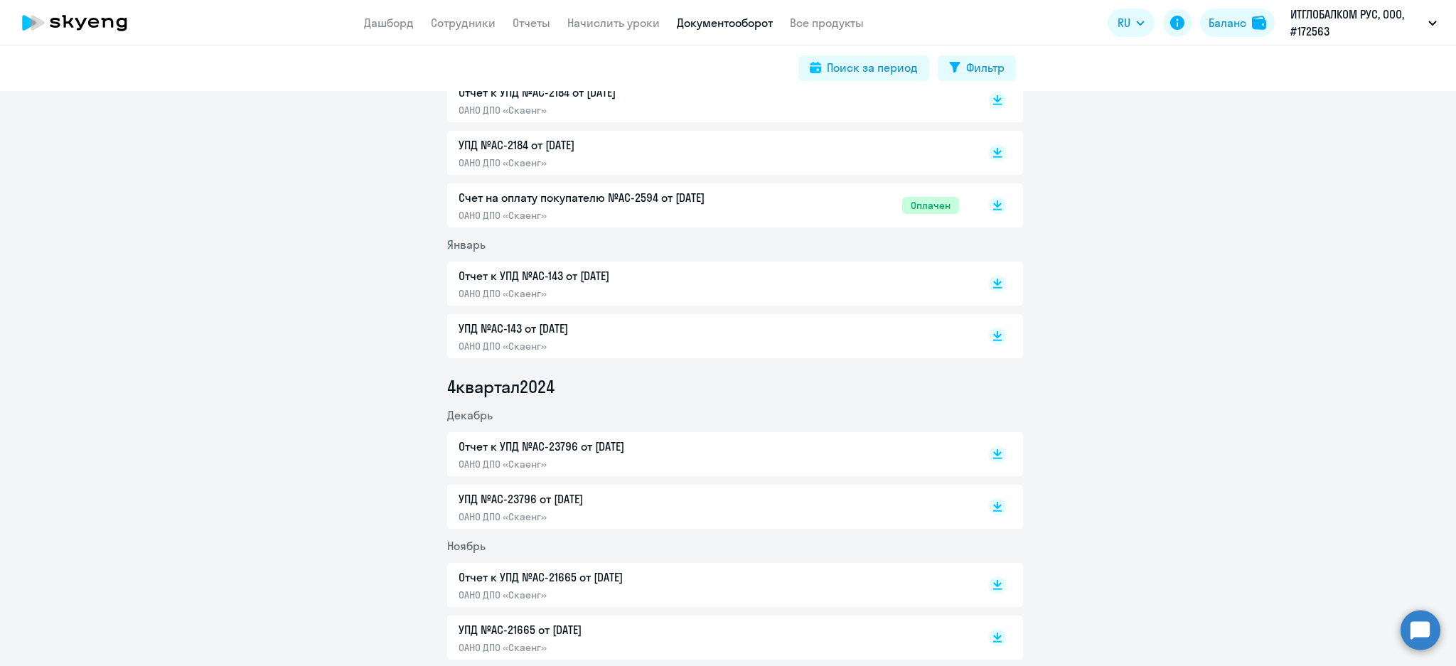
scroll to position [1326, 0]
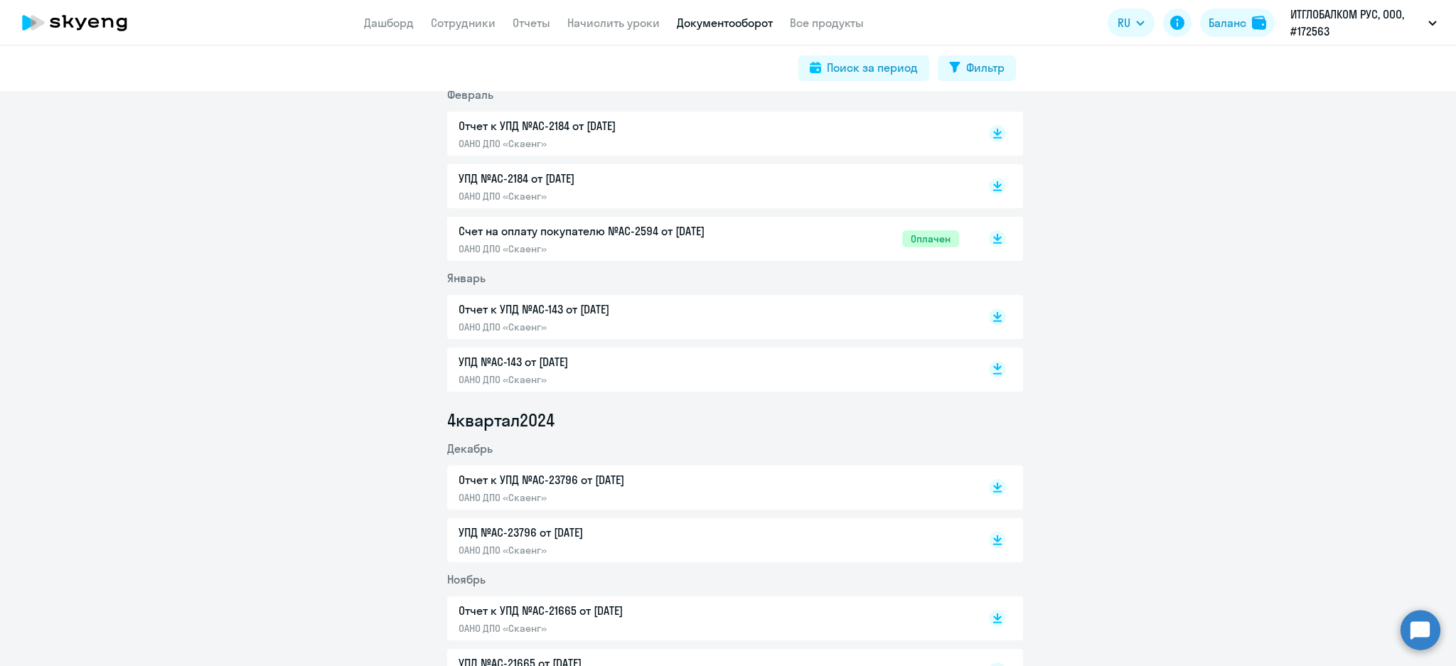
click at [989, 375] on rect at bounding box center [997, 369] width 17 height 17
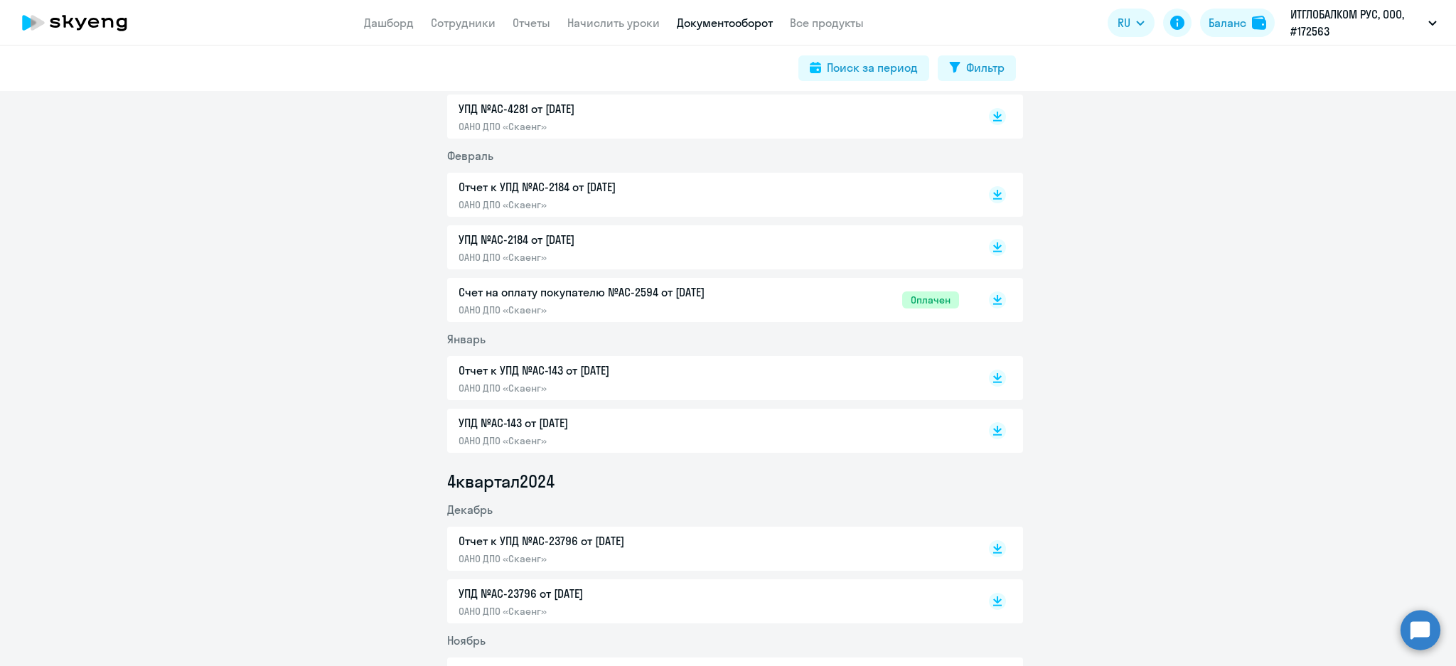
scroll to position [1232, 0]
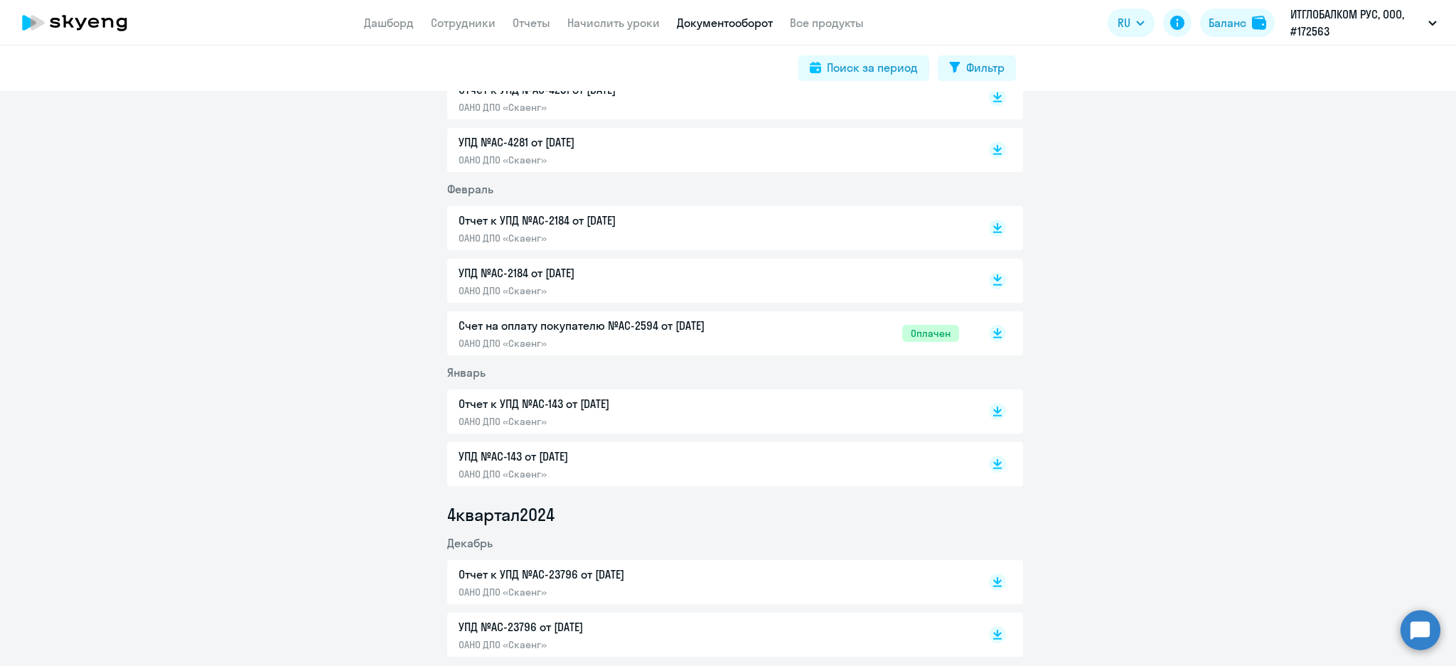
click at [993, 281] on rect at bounding box center [997, 280] width 17 height 17
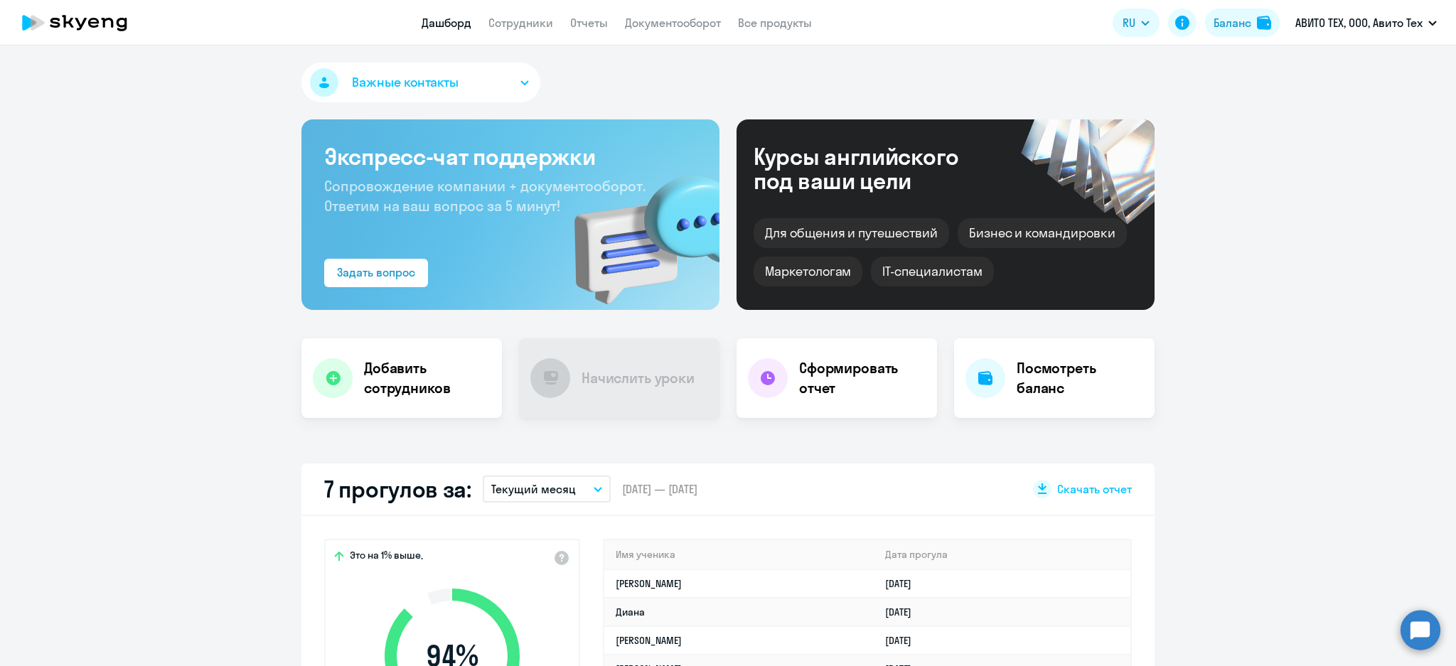
click at [670, 21] on link "Документооборот" at bounding box center [673, 23] width 96 height 14
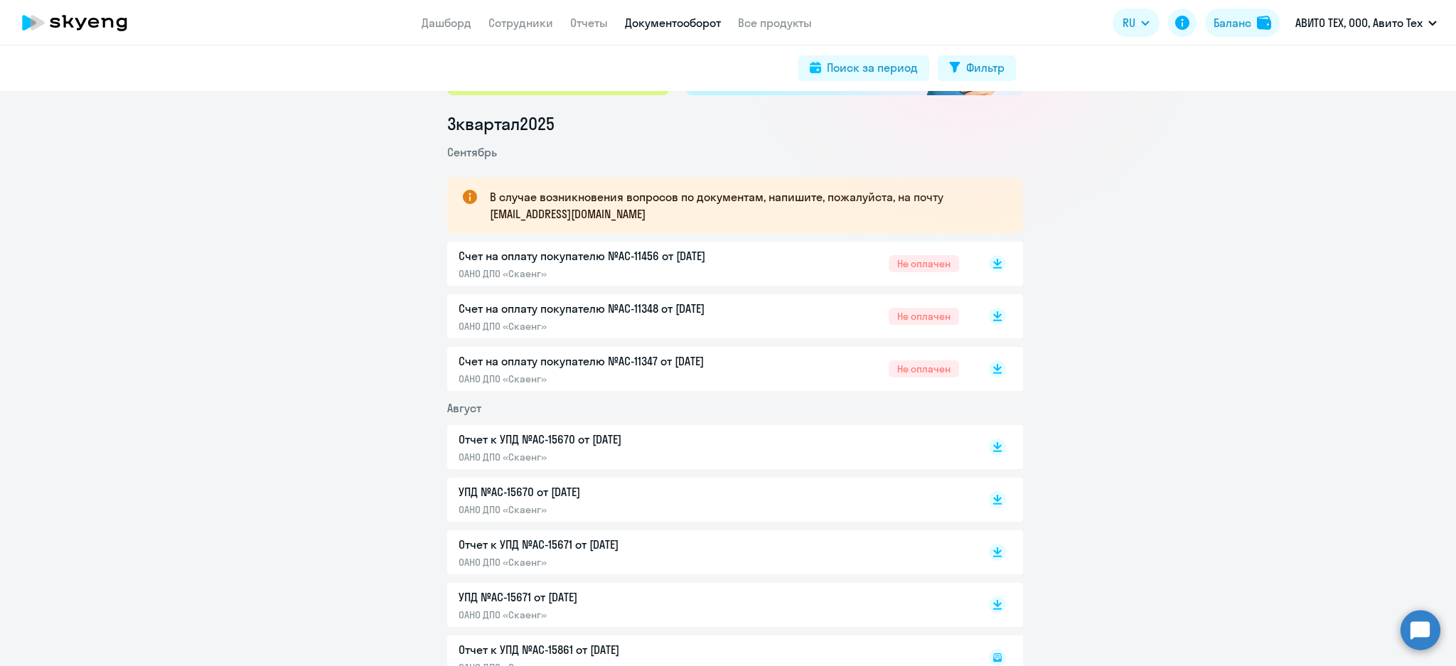
scroll to position [284, 0]
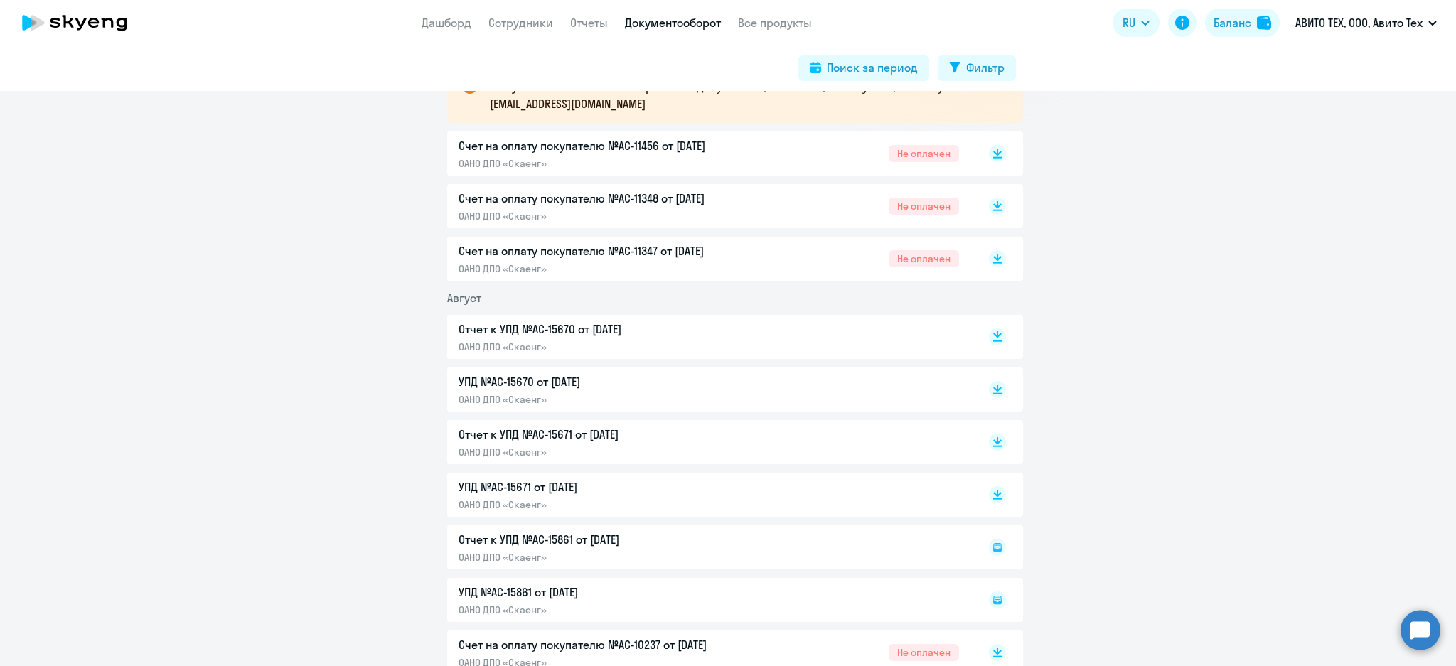
click at [989, 343] on rect at bounding box center [997, 336] width 17 height 17
click at [993, 440] on icon at bounding box center [997, 439] width 9 height 7
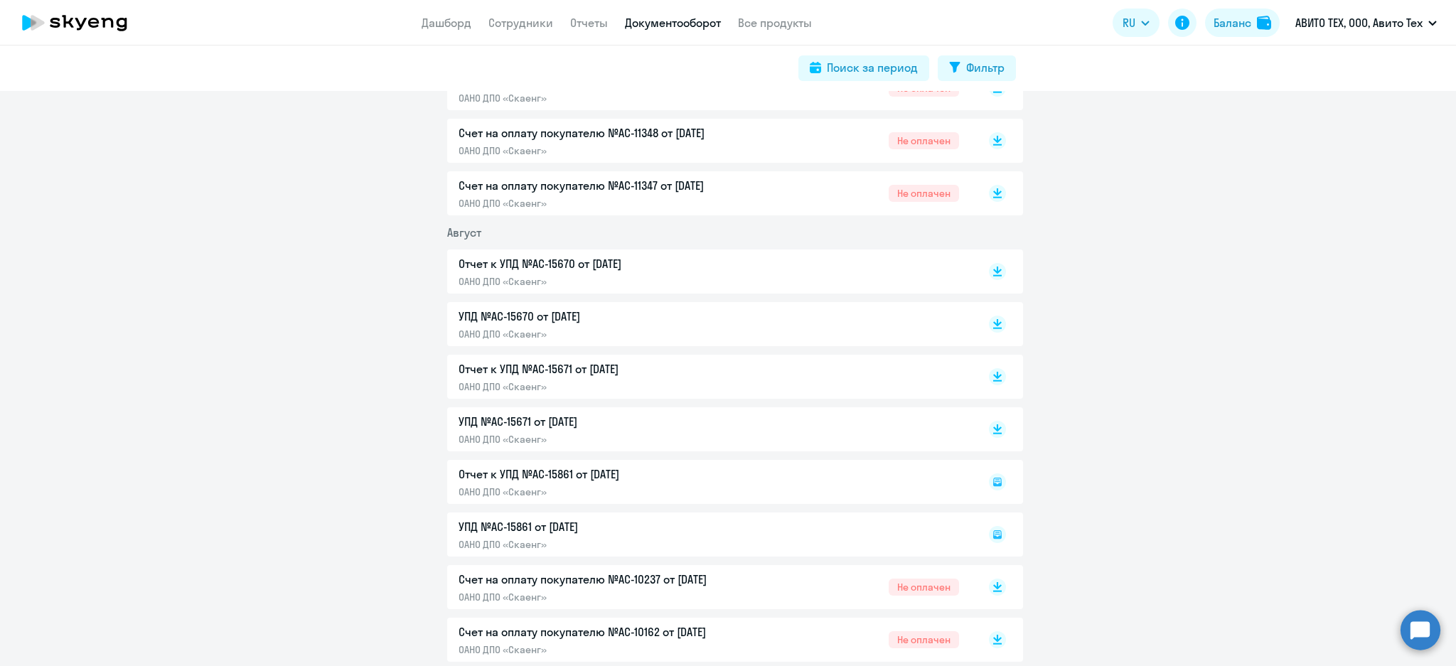
scroll to position [379, 0]
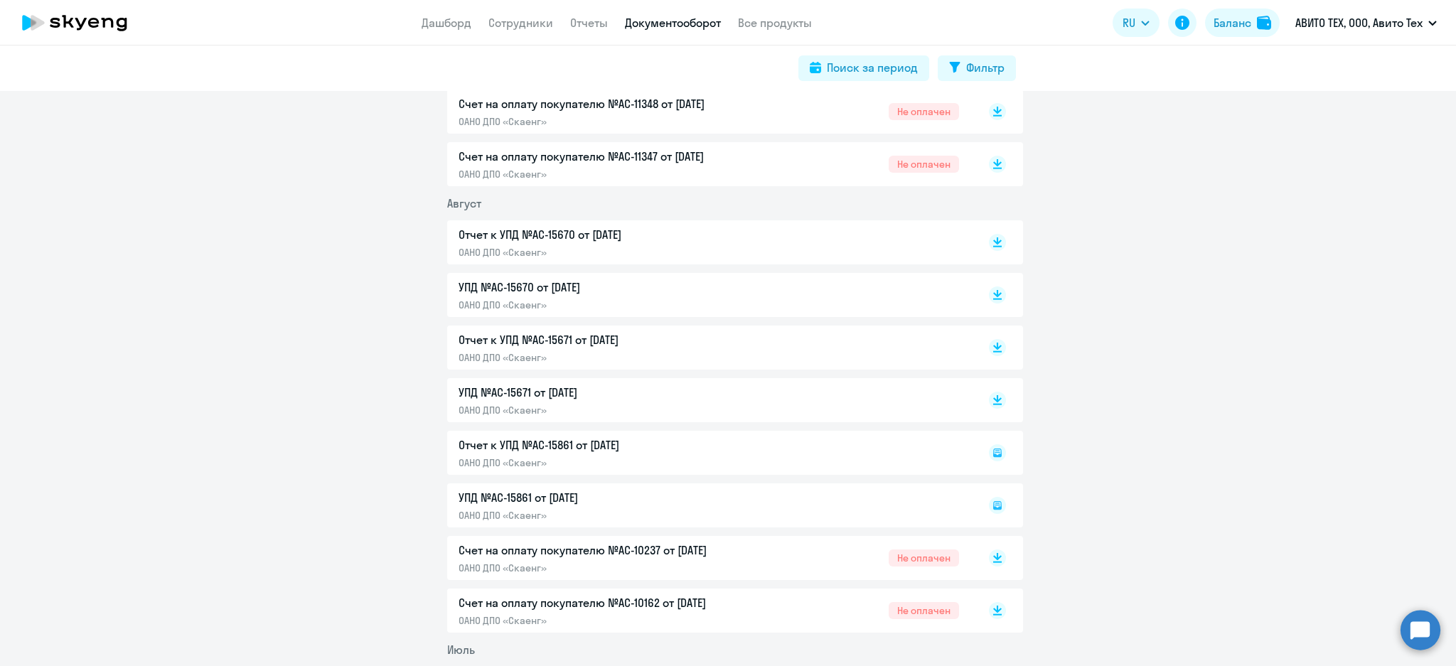
click at [993, 460] on rect at bounding box center [997, 452] width 17 height 17
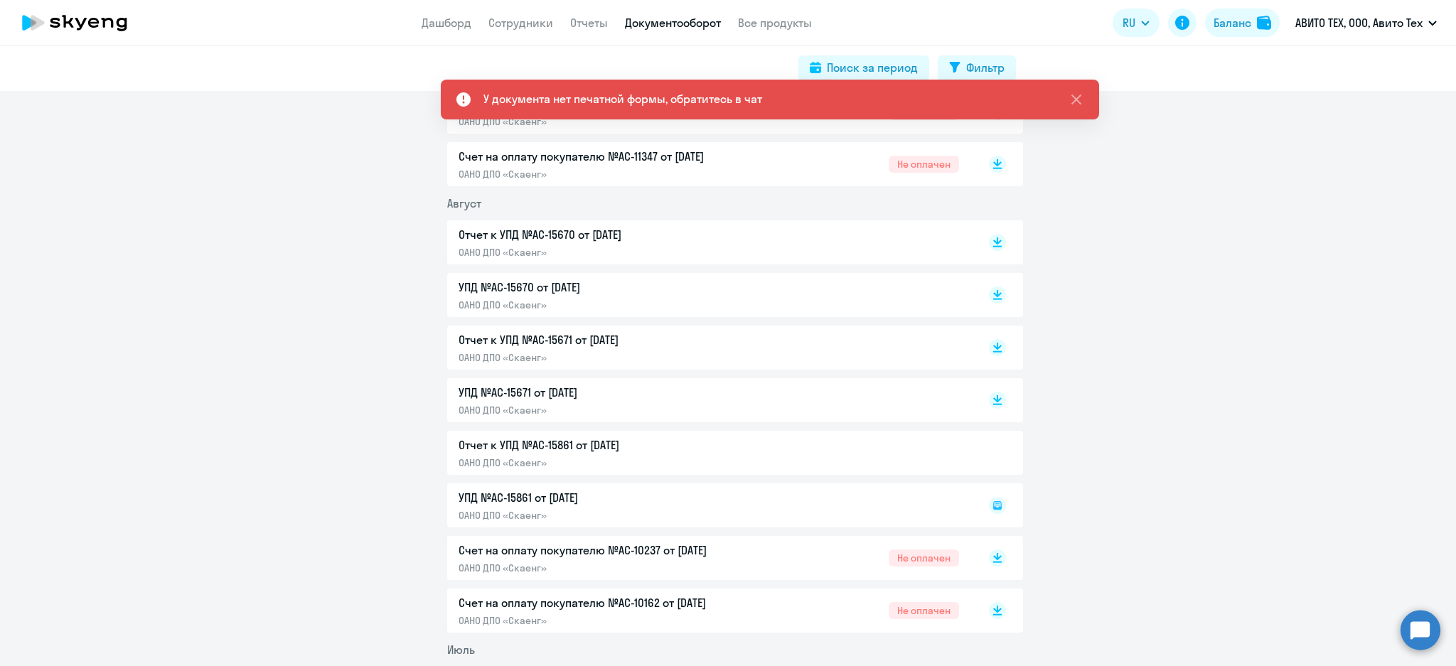
click at [975, 456] on div at bounding box center [982, 452] width 47 height 33
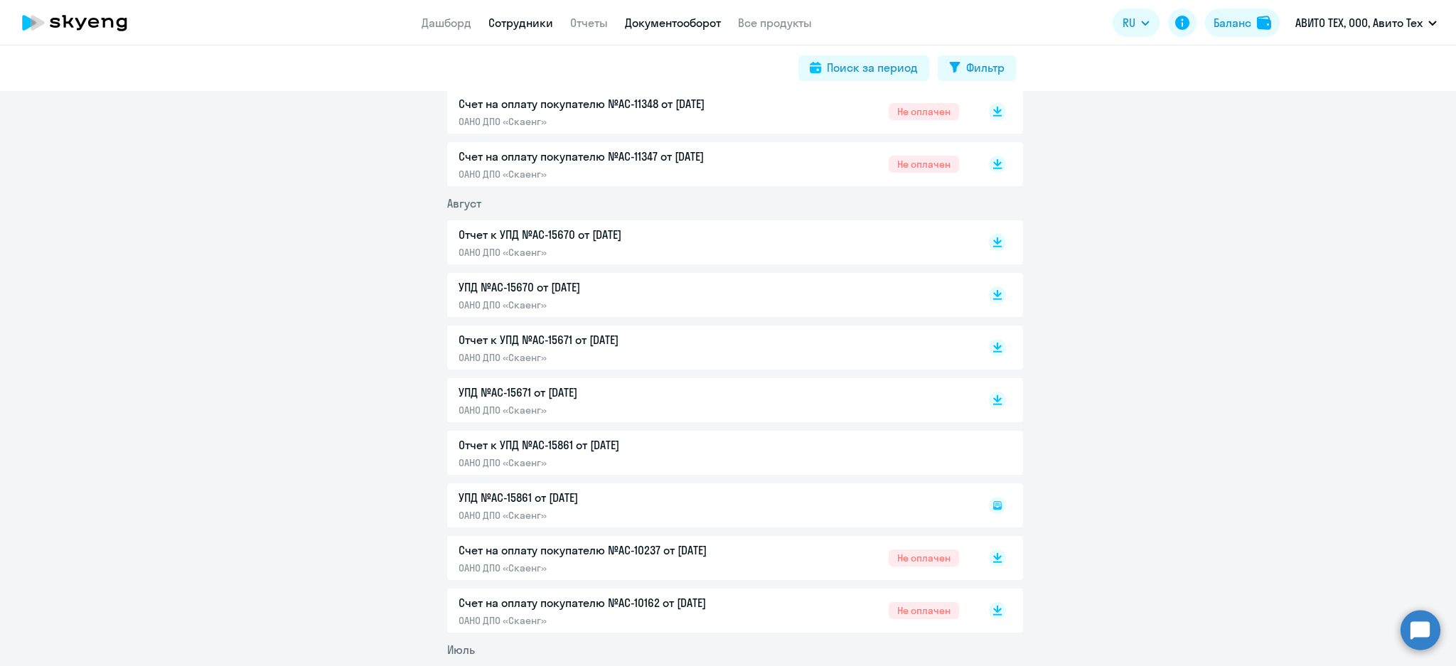
click at [515, 26] on link "Сотрудники" at bounding box center [520, 23] width 65 height 14
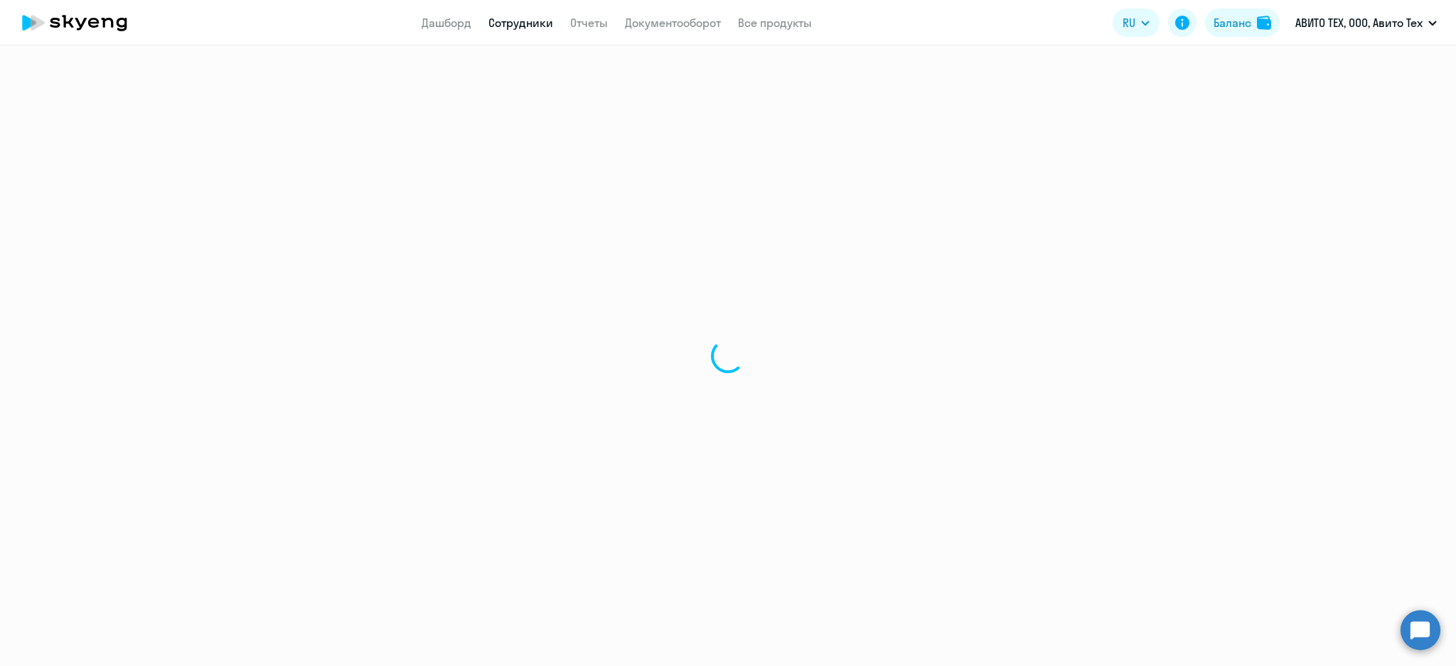
select select "30"
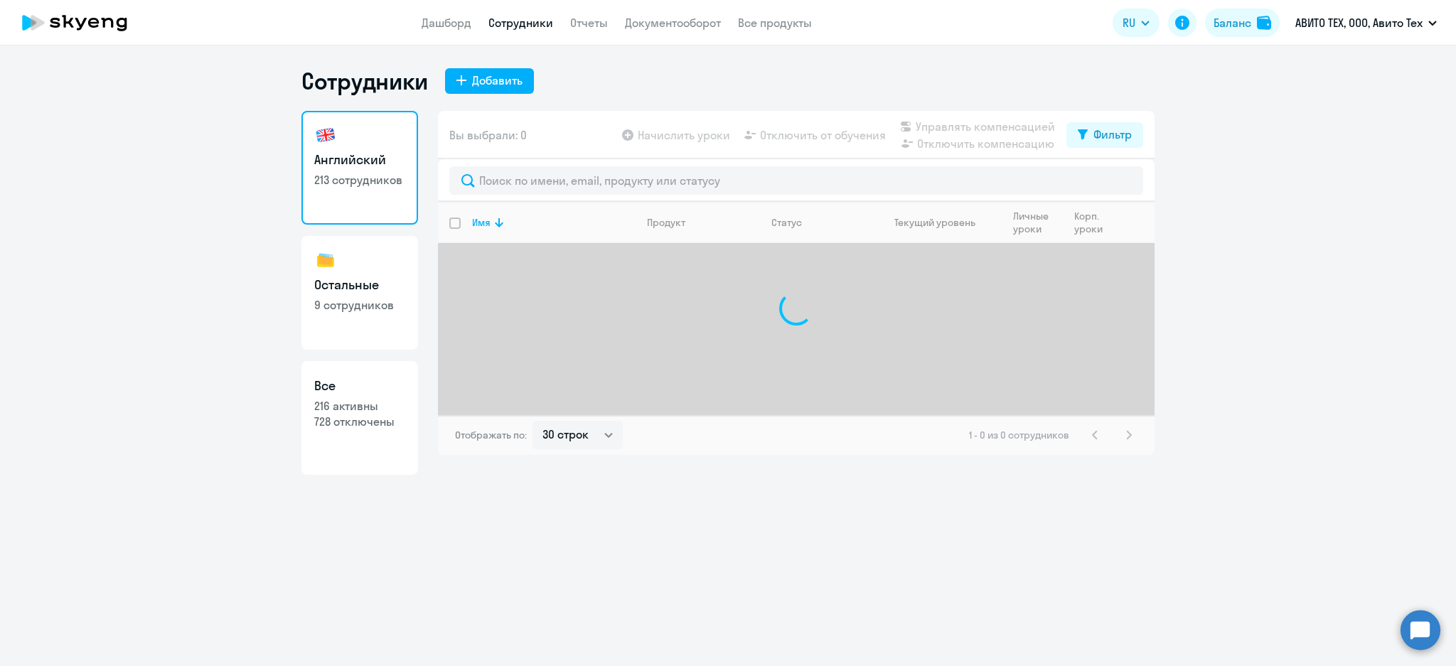
drag, startPoint x: 1100, startPoint y: 137, endPoint x: 1125, endPoint y: 227, distance: 93.0
click at [1100, 139] on div "Фильтр" at bounding box center [1112, 134] width 38 height 17
click at [1126, 171] on div "Показать отключенных от обучения" at bounding box center [1028, 185] width 229 height 60
click at [1122, 181] on span at bounding box center [1119, 181] width 24 height 14
click at [1107, 181] on input "checkbox" at bounding box center [1107, 181] width 1 height 1
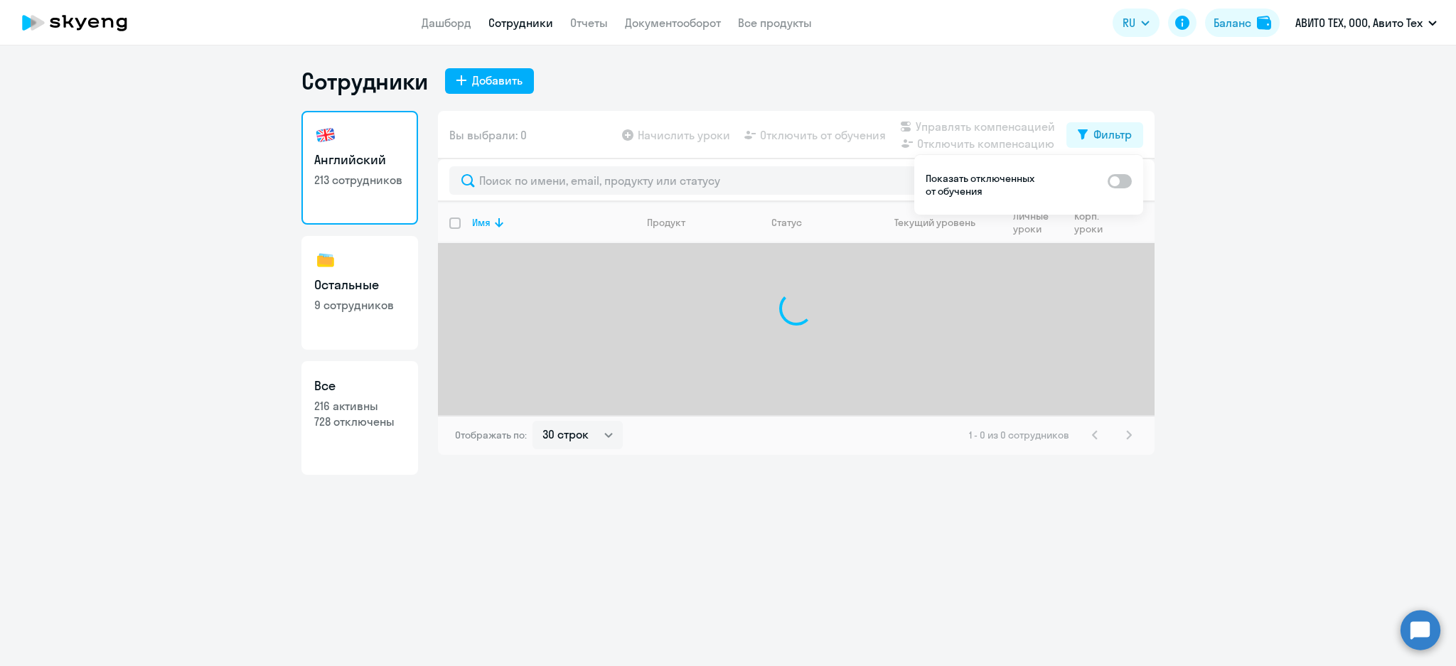
checkbox input "true"
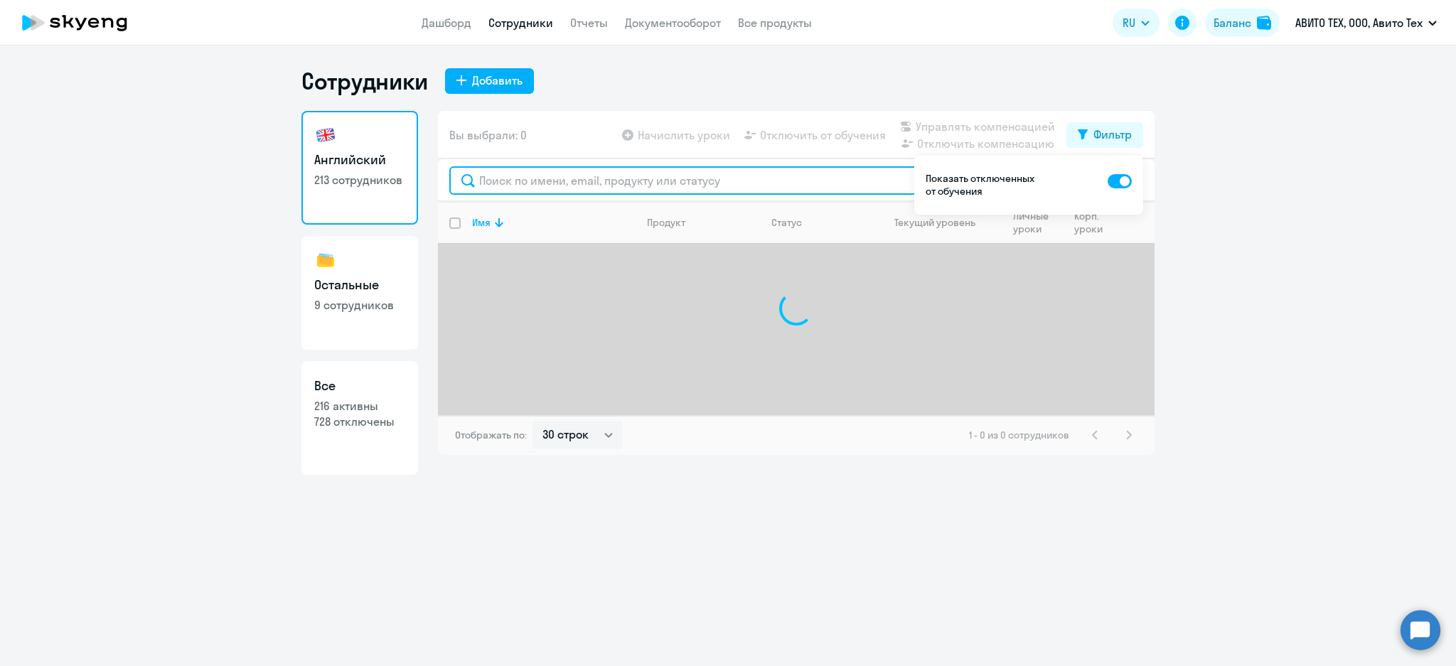
click at [827, 166] on input "text" at bounding box center [796, 180] width 694 height 28
type input "саза"
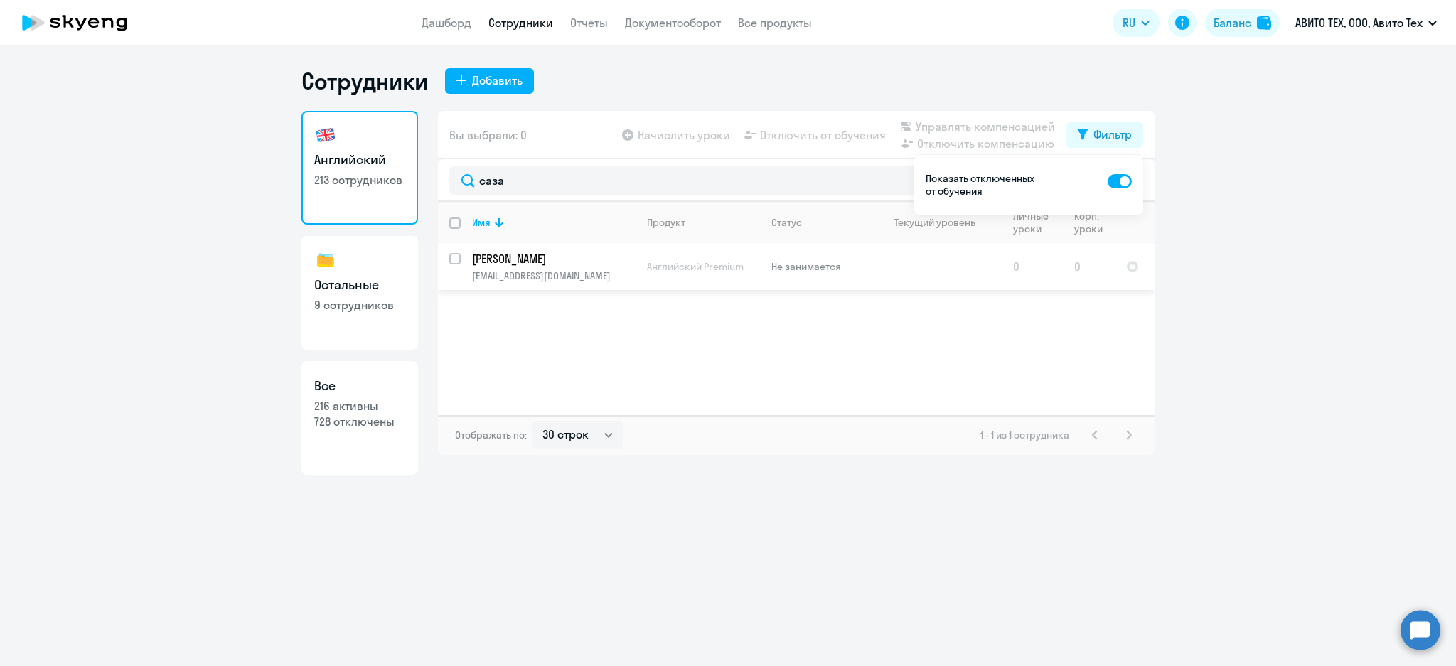
click at [603, 263] on p "[PERSON_NAME]" at bounding box center [552, 259] width 161 height 16
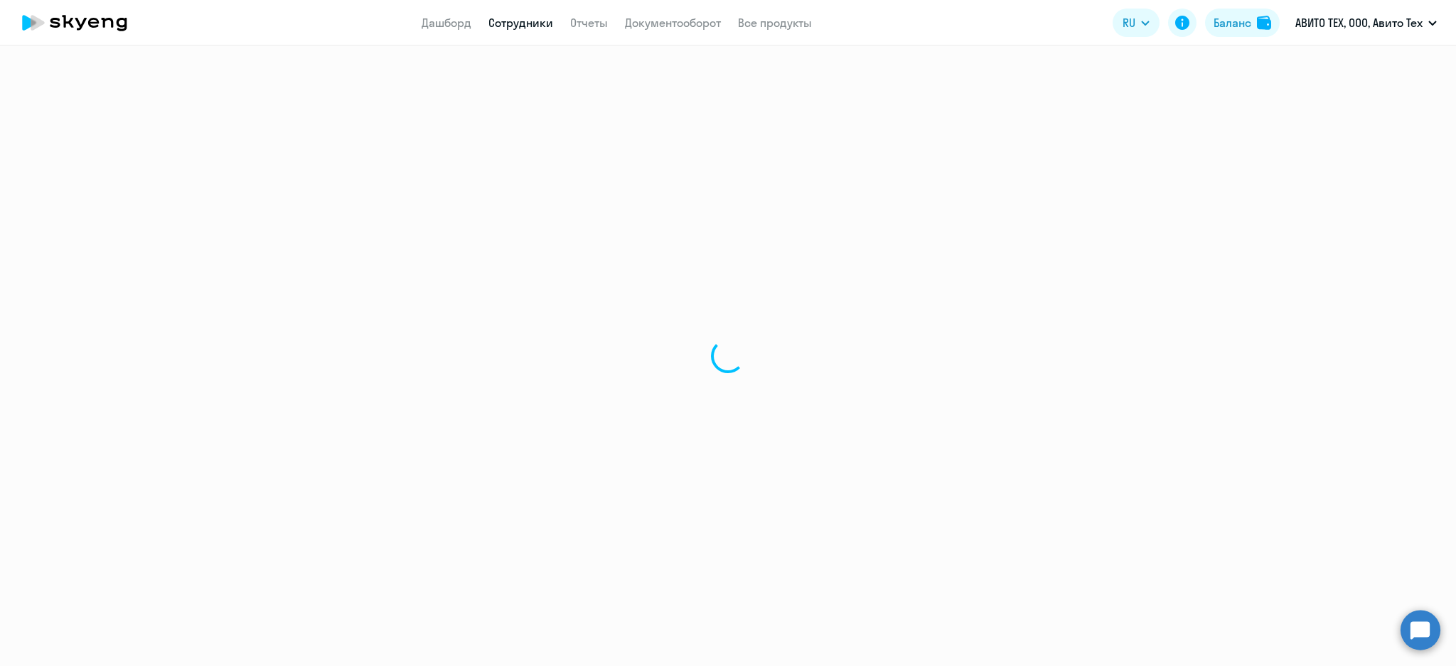
select select "english"
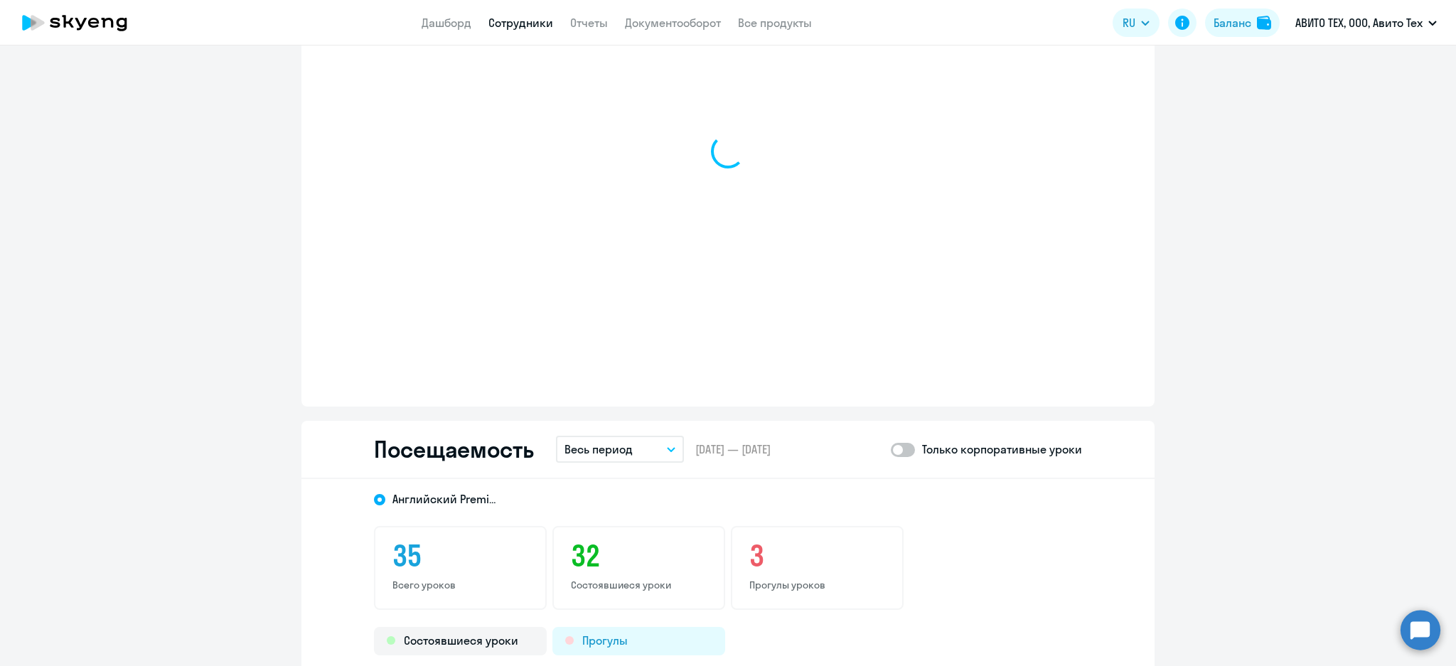
scroll to position [1611, 0]
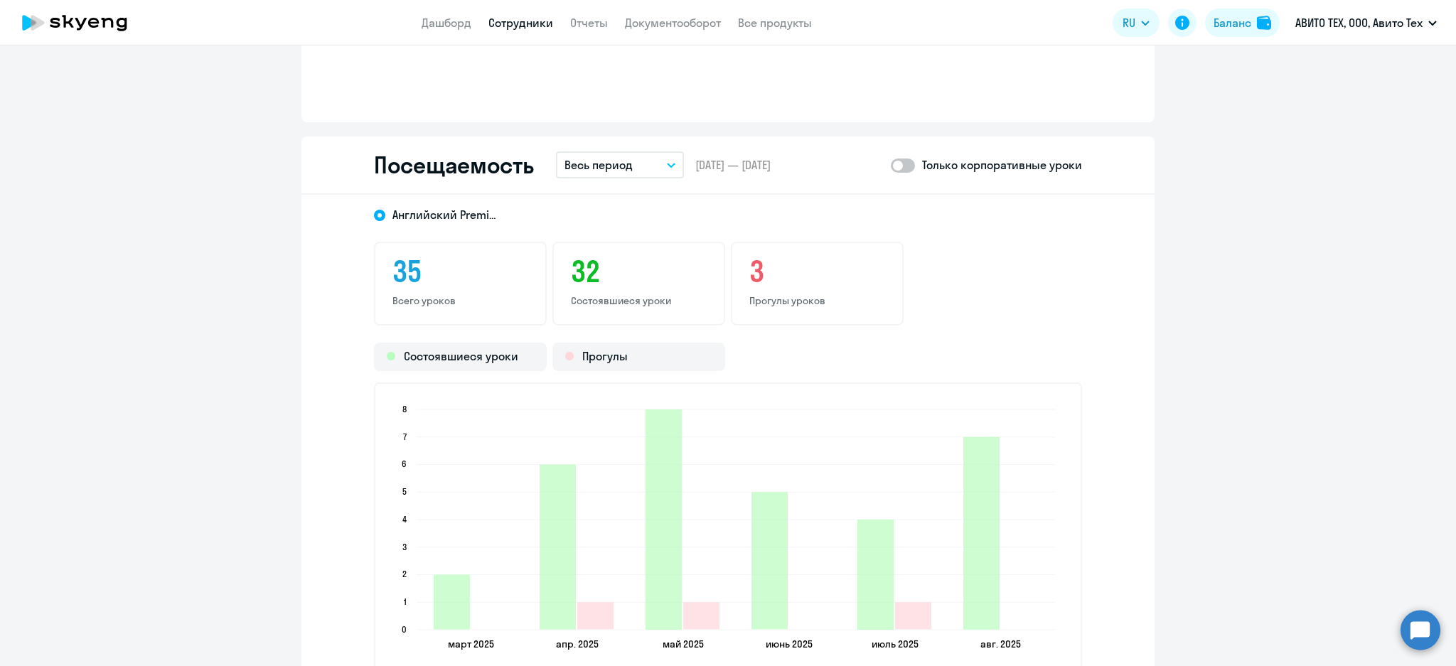
click at [606, 167] on p "Весь период" at bounding box center [598, 164] width 68 height 17
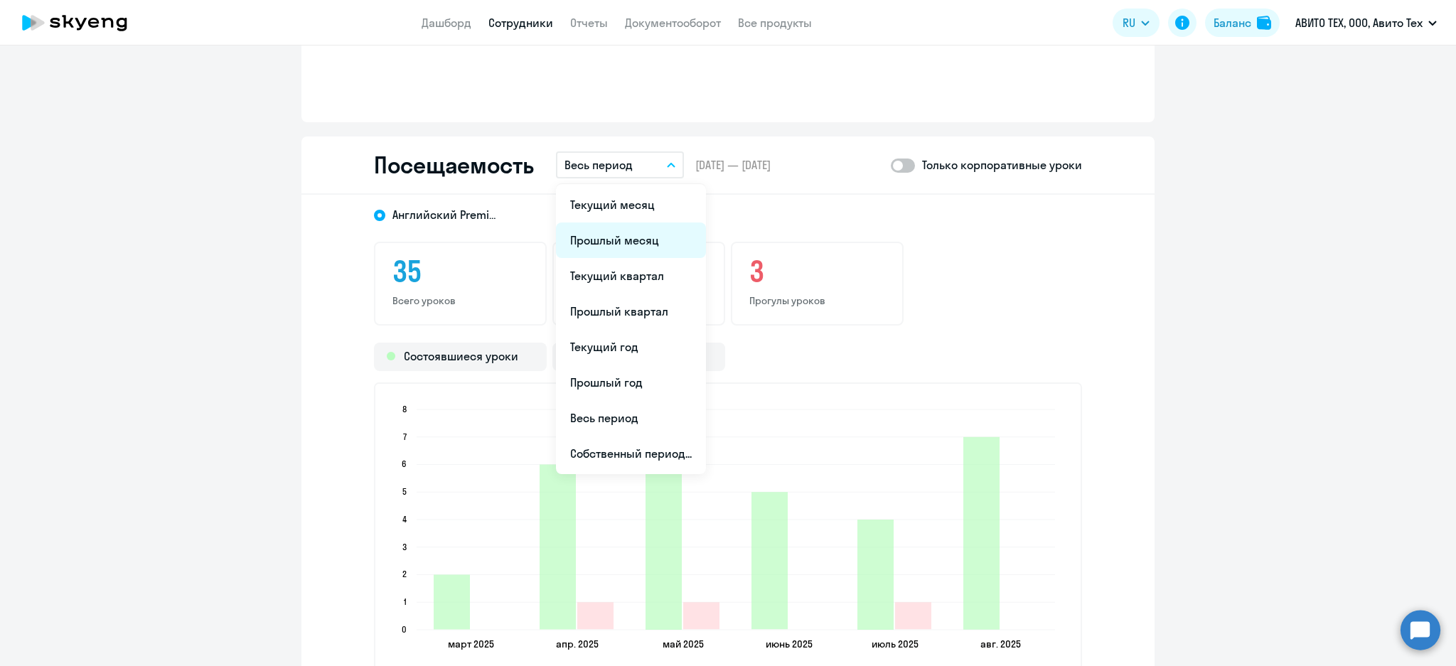
click at [611, 226] on li "Прошлый месяц" at bounding box center [631, 240] width 150 height 36
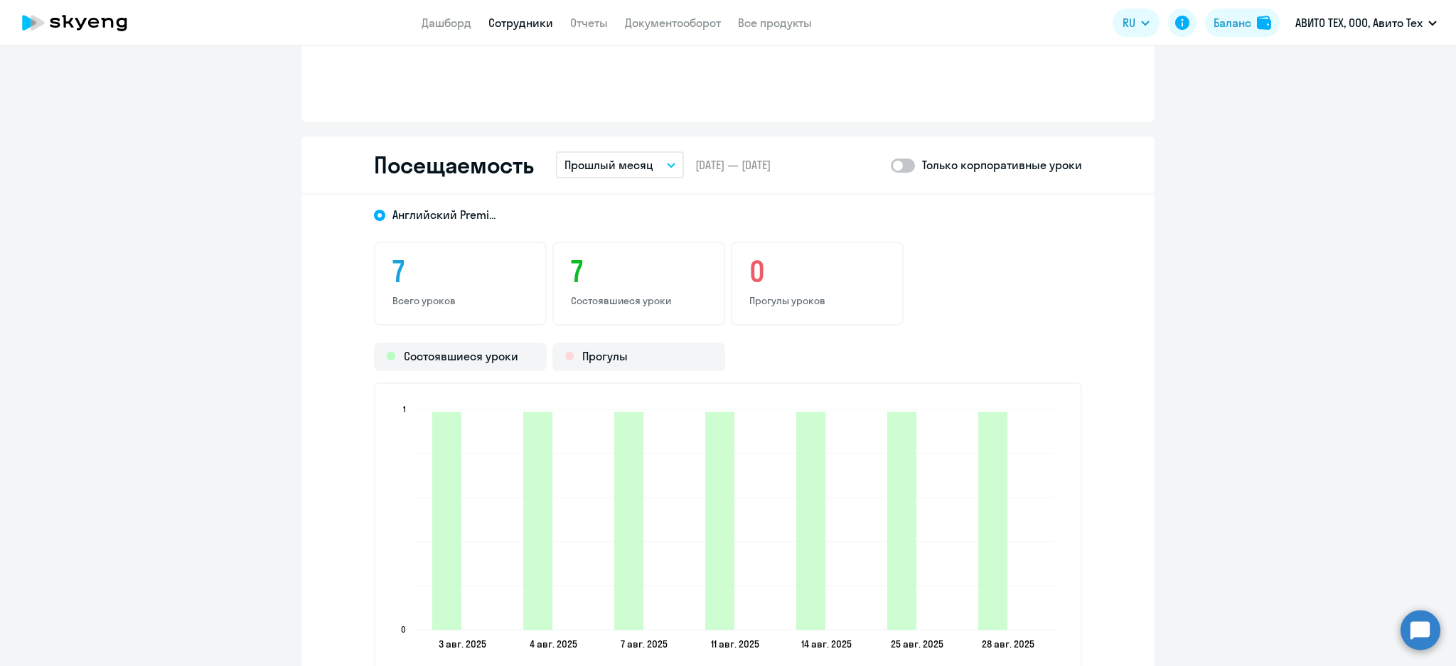
click at [903, 164] on span at bounding box center [903, 166] width 24 height 14
click at [891, 165] on input "checkbox" at bounding box center [890, 165] width 1 height 1
checkbox input "true"
